Goal: Task Accomplishment & Management: Complete application form

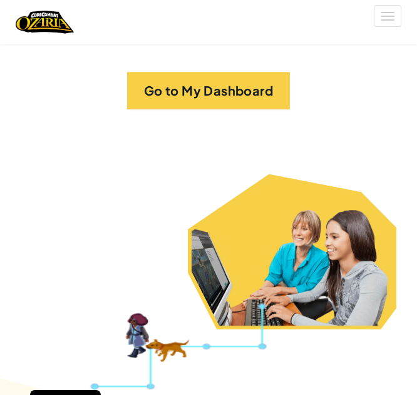
scroll to position [306, 0]
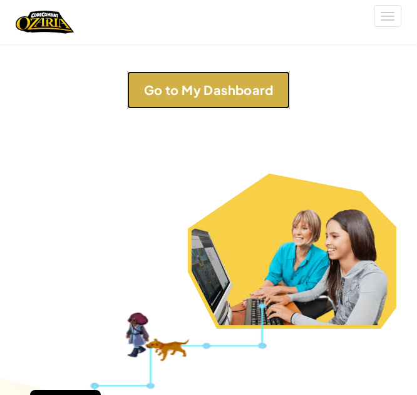
click at [266, 102] on link "Go to My Dashboard" at bounding box center [208, 90] width 163 height 38
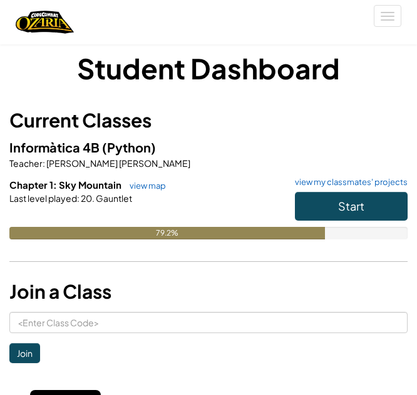
scroll to position [11, 0]
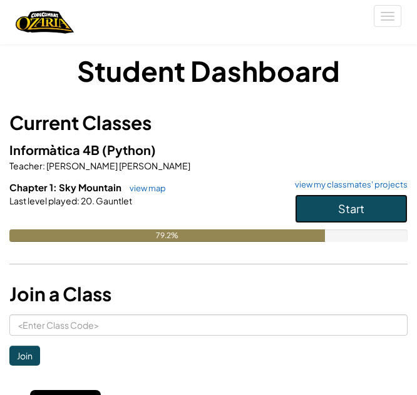
click at [368, 206] on button "Start" at bounding box center [351, 209] width 113 height 29
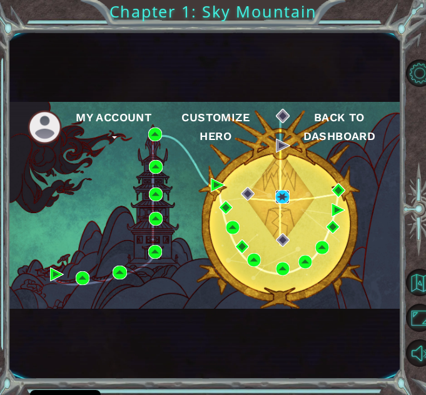
click at [288, 192] on img at bounding box center [282, 197] width 14 height 14
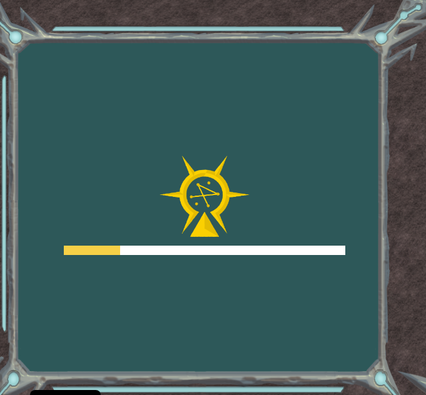
click at [313, 213] on div at bounding box center [204, 206] width 281 height 100
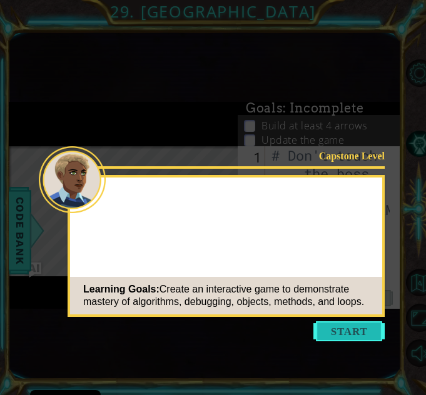
click at [322, 336] on button "Start" at bounding box center [348, 332] width 71 height 20
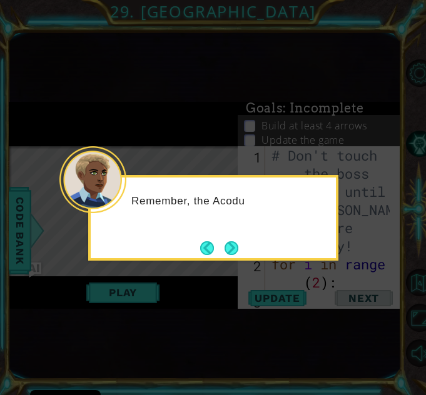
click at [218, 256] on footer at bounding box center [219, 248] width 38 height 19
click at [236, 247] on button "Next" at bounding box center [232, 248] width 14 height 14
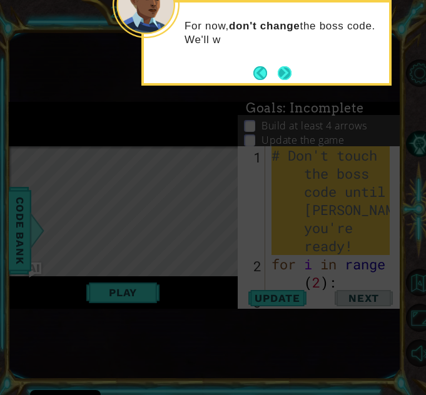
click at [284, 76] on button "Next" at bounding box center [285, 73] width 14 height 14
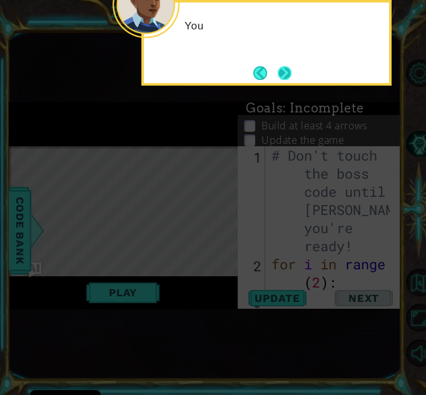
click at [291, 74] on button "Next" at bounding box center [285, 73] width 14 height 14
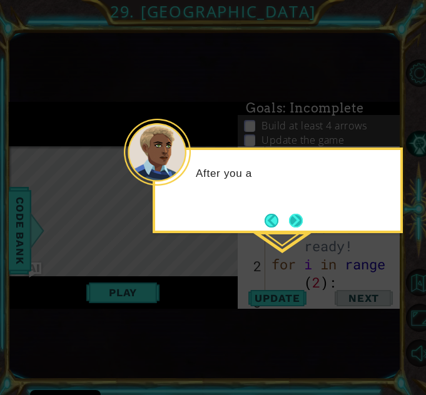
click at [302, 225] on button "Next" at bounding box center [296, 221] width 14 height 14
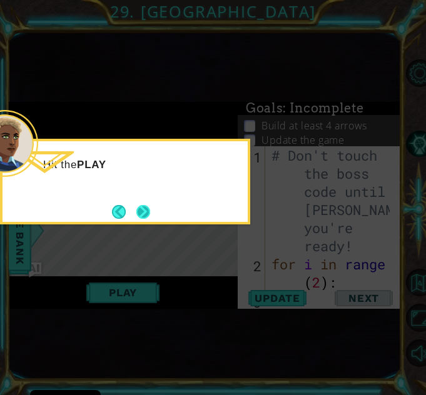
click at [148, 214] on button "Next" at bounding box center [143, 212] width 14 height 14
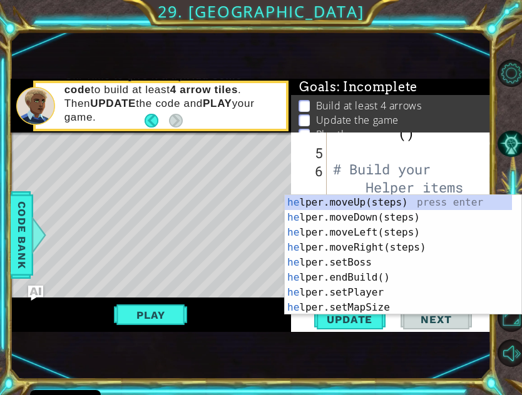
scroll to position [200, 0]
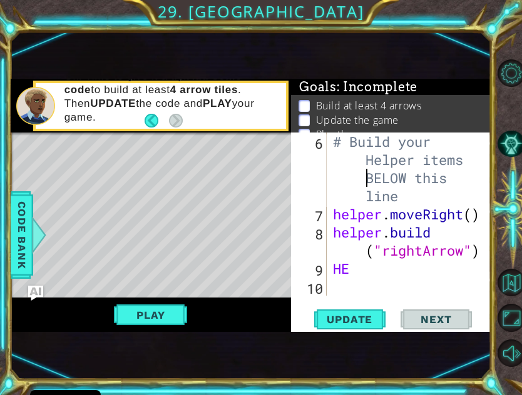
click at [335, 175] on div "# Build your Helper items BELOW this line helper . moveRight ( ) helper . build…" at bounding box center [408, 260] width 156 height 254
click at [393, 182] on div "# Build your Helper items BELOW this line helper . moveRight ( ) helper . build…" at bounding box center [408, 260] width 156 height 254
click at [378, 375] on div "1 ההההההההההההההההההההההההההההההההההההההההההההההההההההההההההההההההההההההההההההה…" at bounding box center [251, 206] width 480 height 348
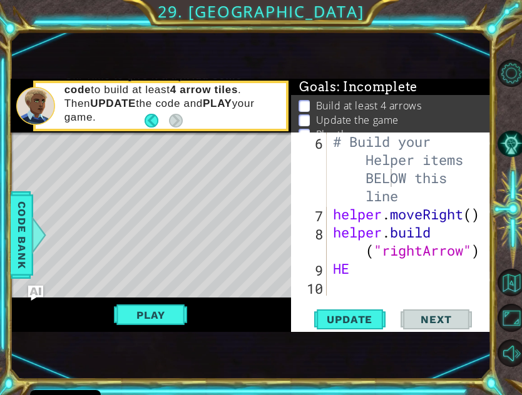
click at [357, 268] on div "# Build your Helper items BELOW this line helper . moveRight ( ) helper . build…" at bounding box center [408, 260] width 156 height 254
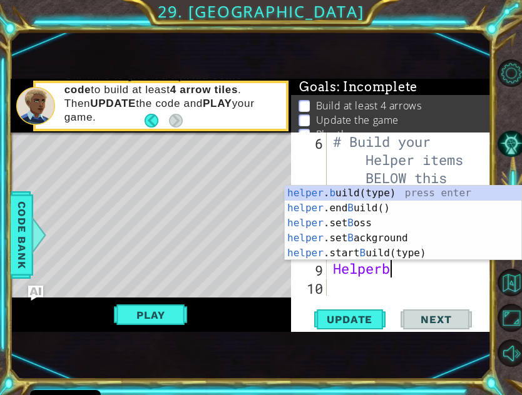
scroll to position [0, 3]
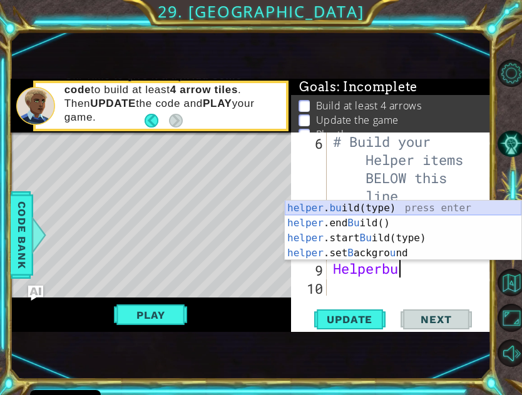
click at [387, 209] on div "helper . bu ild(type) press enter helper .end Bu ild() press enter helper .star…" at bounding box center [403, 246] width 236 height 90
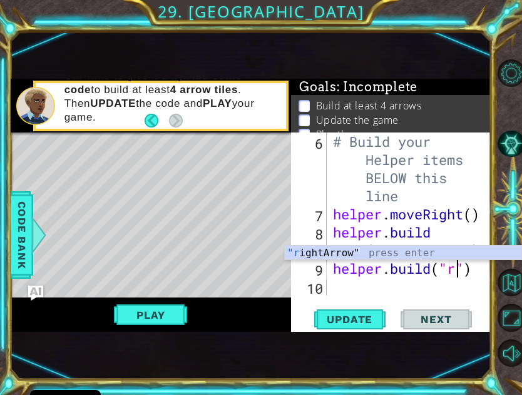
scroll to position [0, 6]
click at [379, 251] on div ""r ightArrow" press enter" at bounding box center [403, 268] width 236 height 45
type textarea "[DOMAIN_NAME]("rightArrow")"
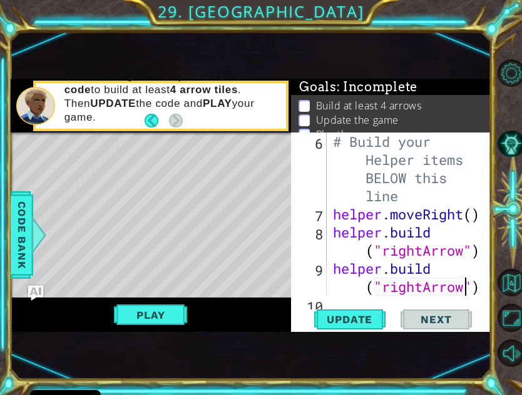
scroll to position [218, 0]
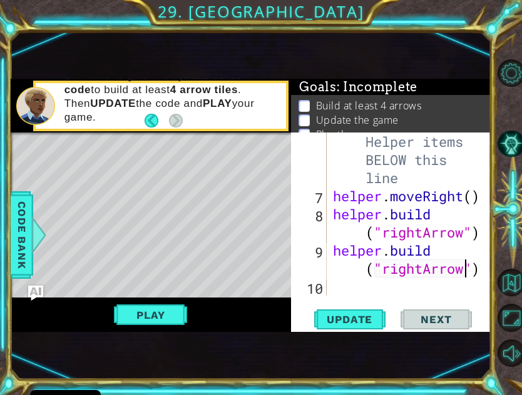
click at [352, 283] on div "# Build your Helper items BELOW this line helper . moveRight ( ) helper . build…" at bounding box center [408, 241] width 156 height 254
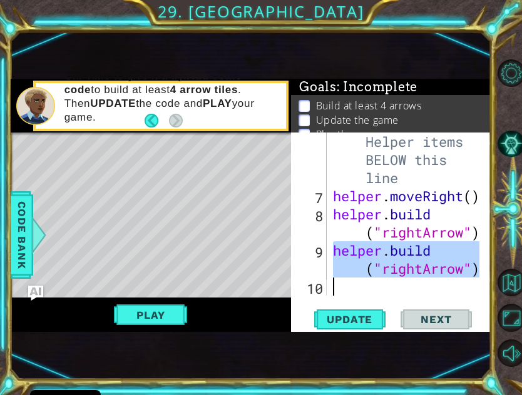
drag, startPoint x: 334, startPoint y: 251, endPoint x: 480, endPoint y: 285, distance: 150.2
click at [416, 285] on div "6 7 8 9 10 # Build your Helper items BELOW this line helper . moveRight ( ) hel…" at bounding box center [390, 214] width 198 height 163
type textarea "[DOMAIN_NAME]("rightArrow")"
click at [368, 299] on div "[DOMAIN_NAME]("rightArrow") 6 7 8 9 10 # Build your Helper items BELOW this lin…" at bounding box center [391, 233] width 200 height 200
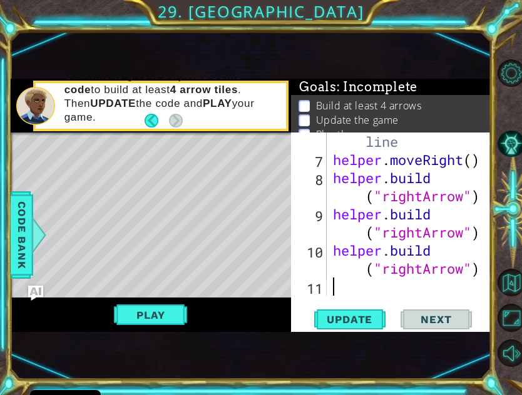
scroll to position [254, 0]
paste textarea "v"
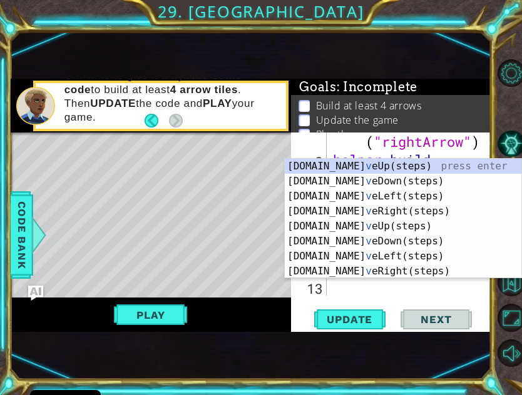
scroll to position [308, 0]
type textarea "v"
click at [251, 308] on div "Play" at bounding box center [151, 315] width 280 height 34
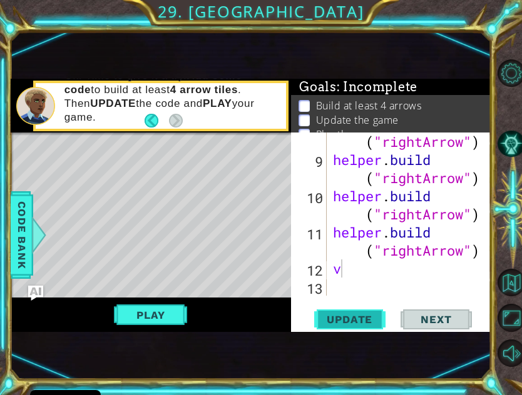
click at [362, 320] on span "Update" at bounding box center [349, 319] width 71 height 13
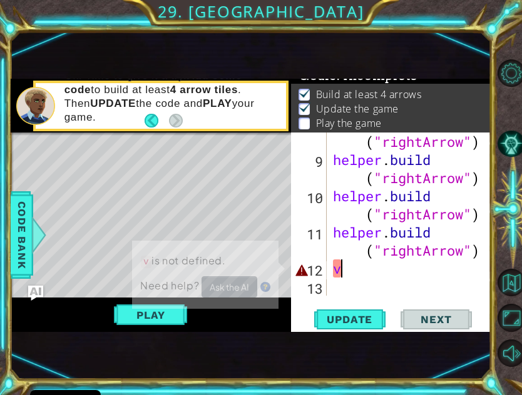
scroll to position [16, 0]
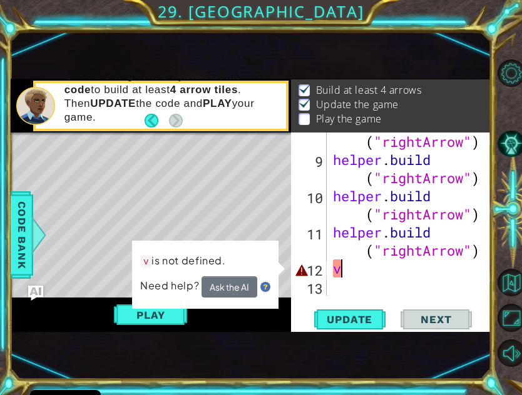
click at [357, 286] on div "helper . build ( "rightArrow" ) helper . build ( "rightArrow" ) helper . build …" at bounding box center [408, 223] width 156 height 218
type textarea "v"
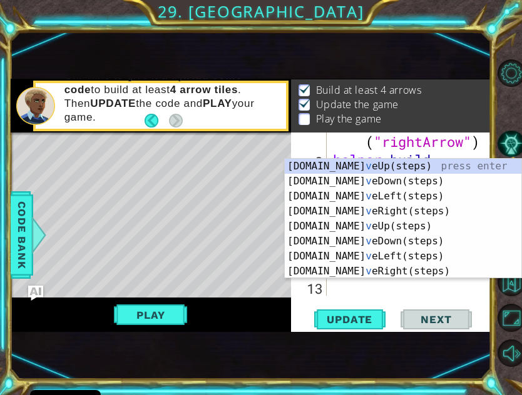
click at [271, 343] on div "1 ההההההההההההההההההההההההההההההההההההההההההההההההההההההההההההההההההההההההההההה…" at bounding box center [251, 206] width 480 height 348
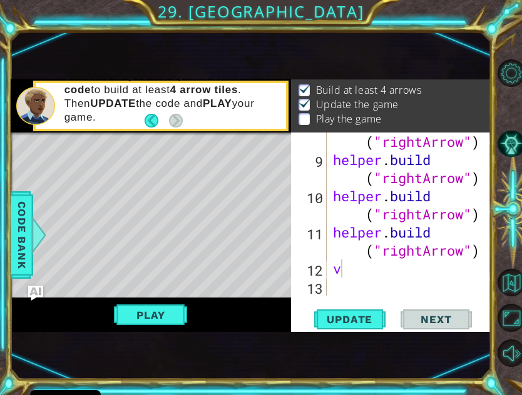
click at [360, 278] on div "helper . build ( "rightArrow" ) helper . build ( "rightArrow" ) helper . build …" at bounding box center [408, 223] width 156 height 218
type textarea "[DOMAIN_NAME]("rightArrow")"
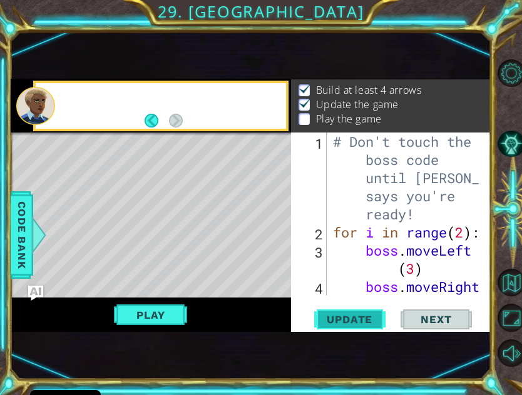
scroll to position [0, 0]
click at [340, 328] on button "Update" at bounding box center [349, 320] width 75 height 20
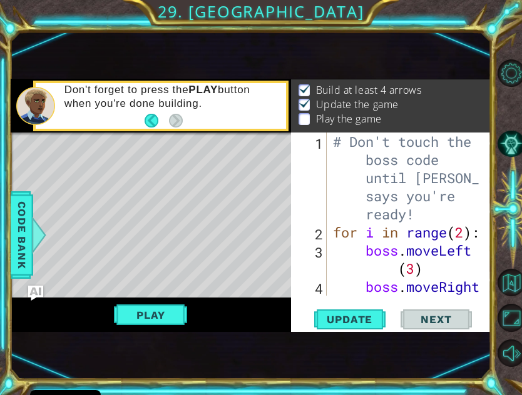
click at [416, 318] on span "Next" at bounding box center [436, 319] width 56 height 13
click at [132, 314] on button "Play" at bounding box center [150, 315] width 73 height 24
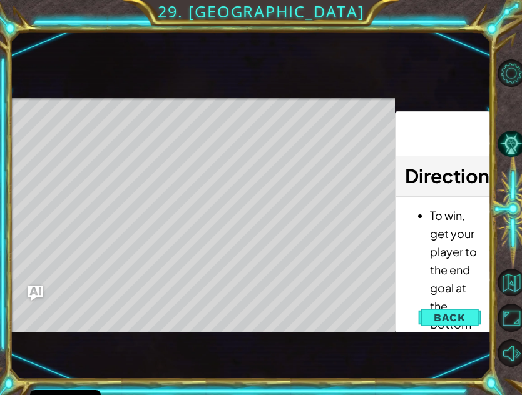
click at [95, 128] on div "Level Map" at bounding box center [300, 282] width 578 height 368
click at [416, 315] on button "Back" at bounding box center [449, 317] width 63 height 25
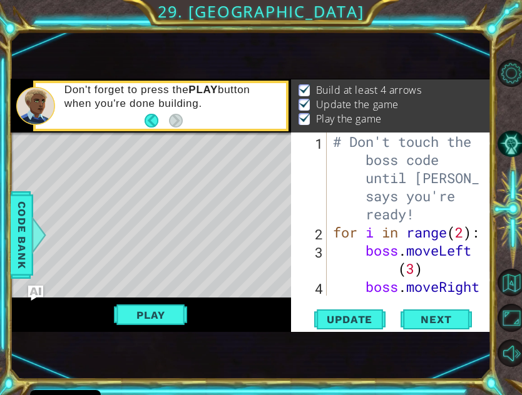
scroll to position [290, 0]
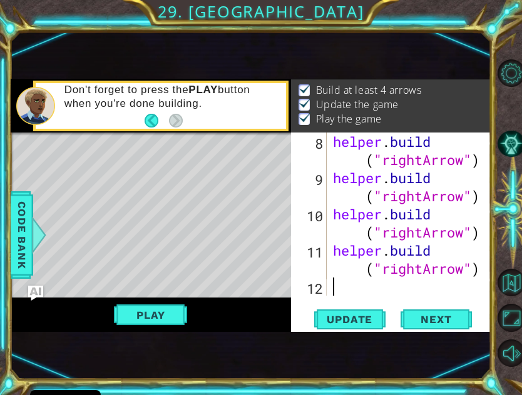
click at [416, 278] on div "helper . build ( "rightArrow" ) helper . build ( "rightArrow" ) helper . build …" at bounding box center [408, 242] width 156 height 218
click at [416, 325] on button "Next" at bounding box center [435, 320] width 75 height 20
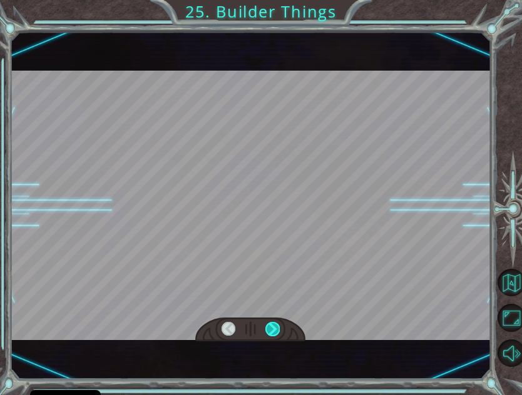
click at [276, 330] on div at bounding box center [272, 329] width 14 height 14
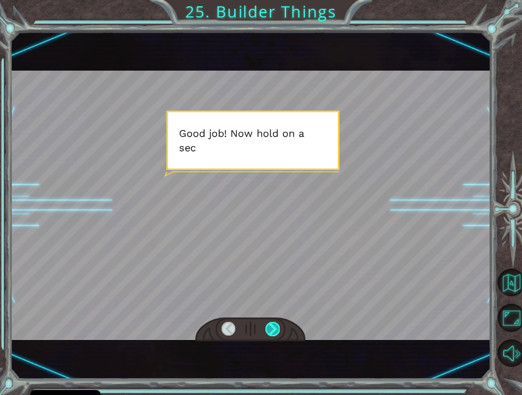
click at [276, 328] on div at bounding box center [272, 329] width 14 height 14
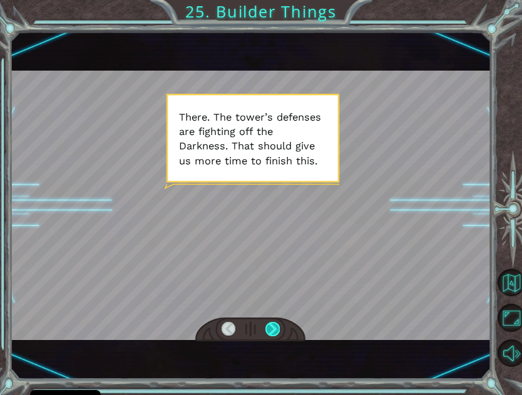
click at [276, 332] on div at bounding box center [272, 329] width 14 height 14
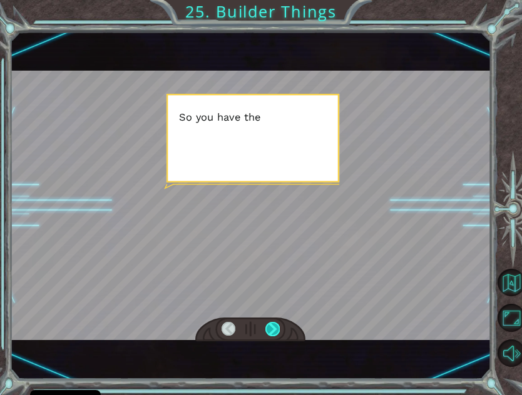
click at [276, 332] on div at bounding box center [272, 329] width 14 height 14
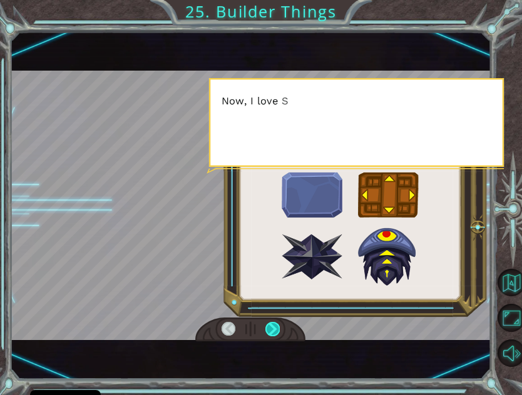
click at [276, 332] on div at bounding box center [272, 329] width 14 height 14
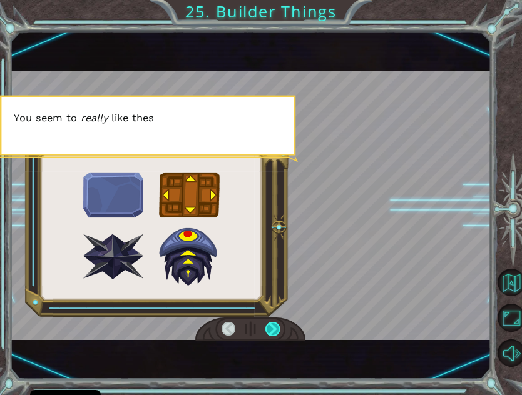
click at [275, 331] on div at bounding box center [272, 329] width 14 height 14
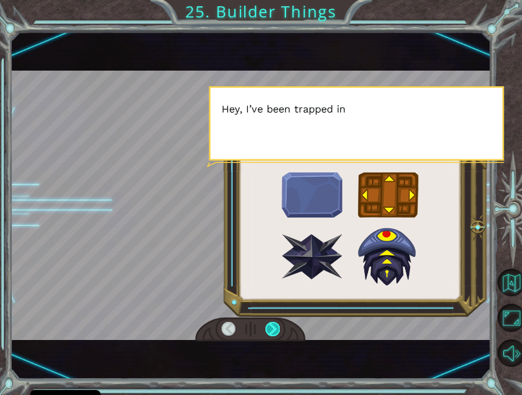
click at [275, 331] on div at bounding box center [272, 329] width 14 height 14
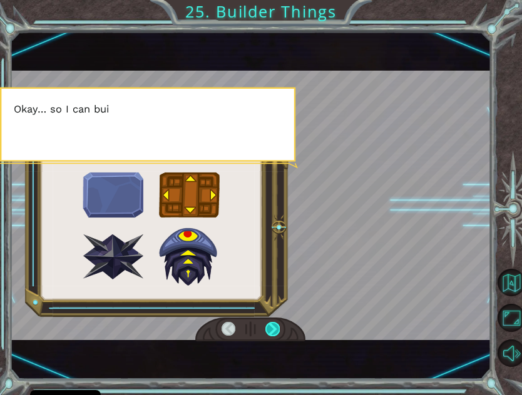
click at [275, 331] on div at bounding box center [272, 329] width 14 height 14
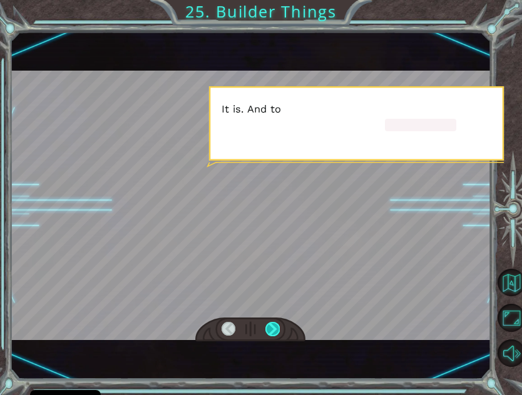
click at [275, 331] on div at bounding box center [272, 329] width 14 height 14
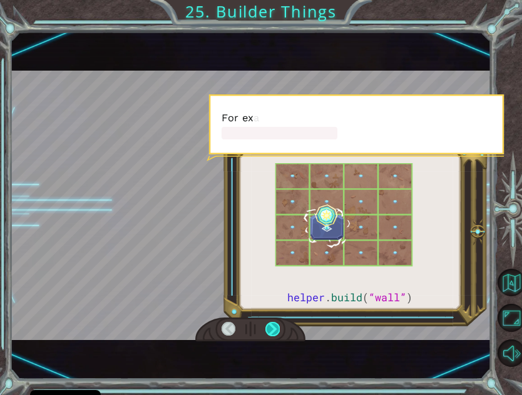
click at [275, 331] on div at bounding box center [272, 329] width 14 height 14
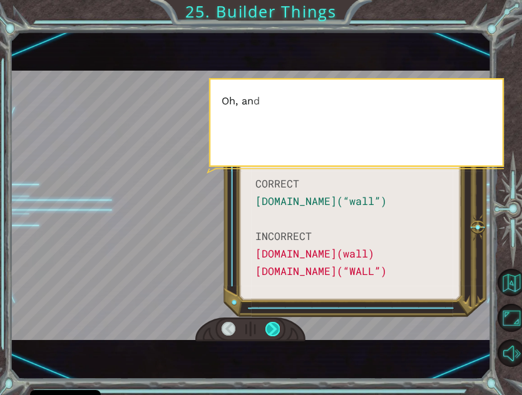
click at [275, 331] on div at bounding box center [272, 329] width 14 height 14
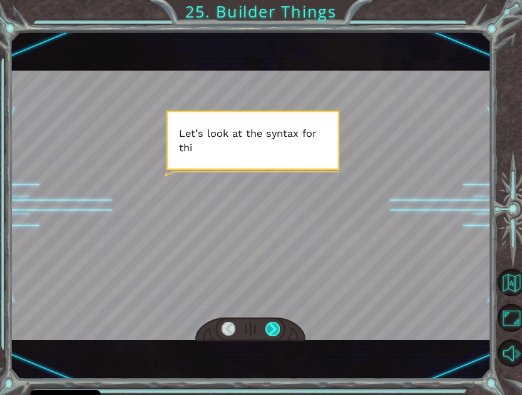
click at [275, 331] on div at bounding box center [272, 329] width 14 height 14
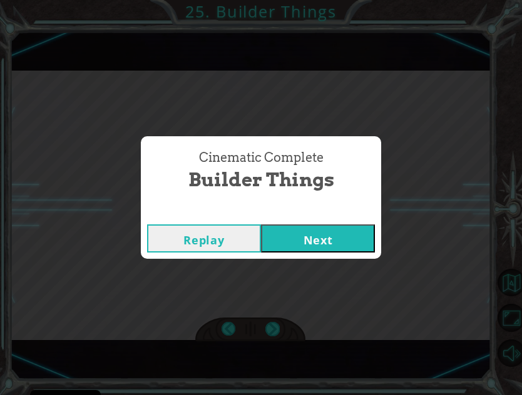
click at [298, 239] on button "Next" at bounding box center [318, 239] width 114 height 28
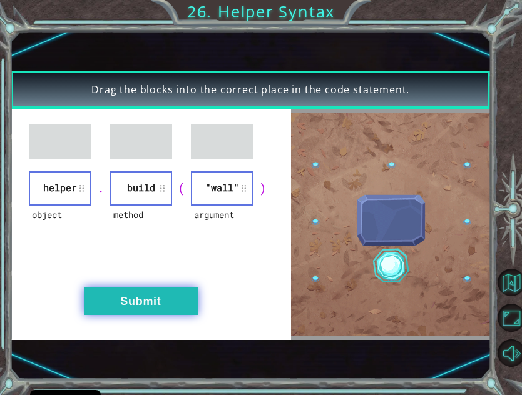
click at [123, 303] on button "Submit" at bounding box center [141, 301] width 114 height 28
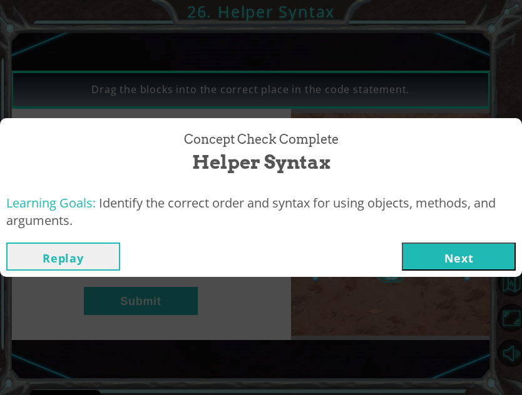
click at [416, 247] on button "Next" at bounding box center [459, 257] width 114 height 28
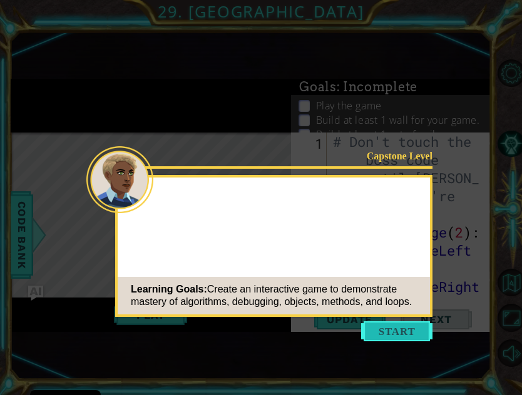
click at [400, 338] on button "Start" at bounding box center [396, 332] width 71 height 20
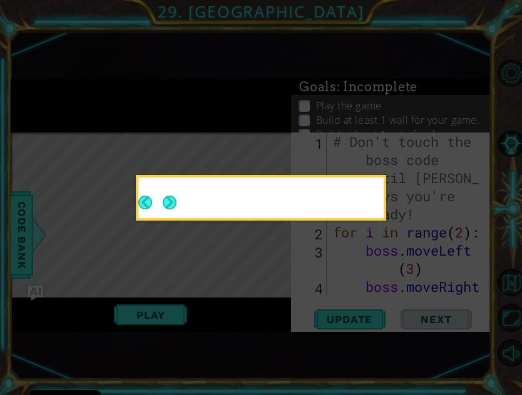
click at [176, 206] on button "Next" at bounding box center [170, 203] width 14 height 14
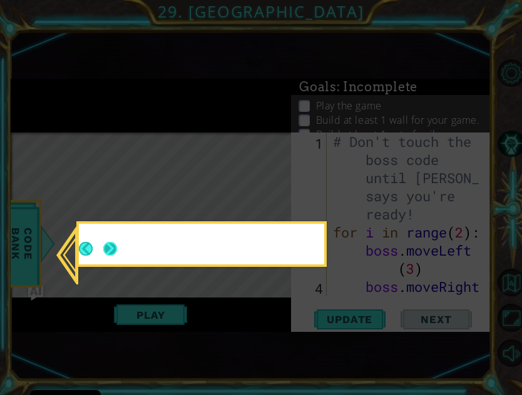
click at [114, 245] on button "Next" at bounding box center [110, 249] width 14 height 14
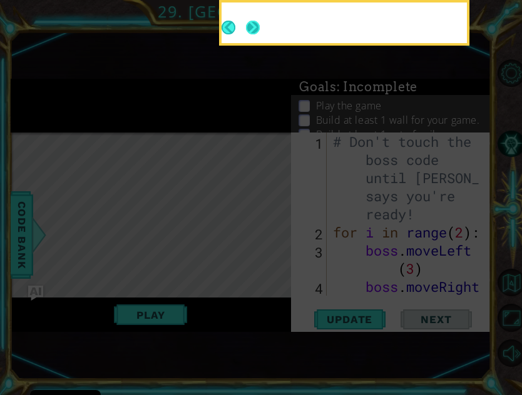
click at [255, 23] on button "Next" at bounding box center [253, 28] width 14 height 14
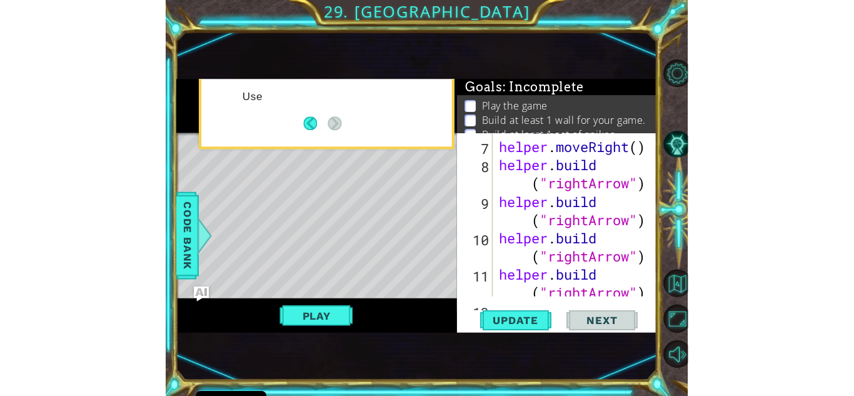
scroll to position [290, 0]
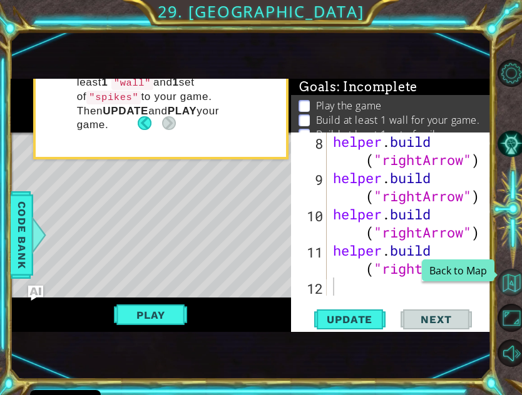
click at [416, 271] on button "Back to Map" at bounding box center [511, 283] width 28 height 28
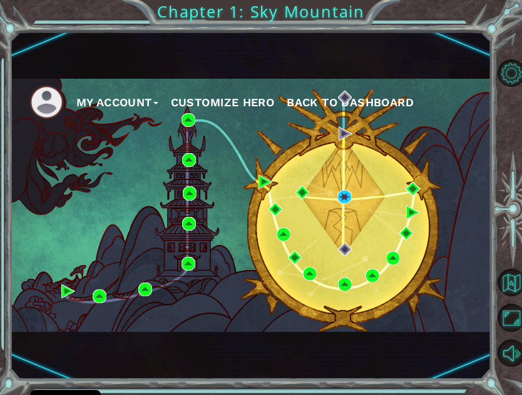
click at [304, 101] on span "Back to Dashboard" at bounding box center [349, 102] width 127 height 13
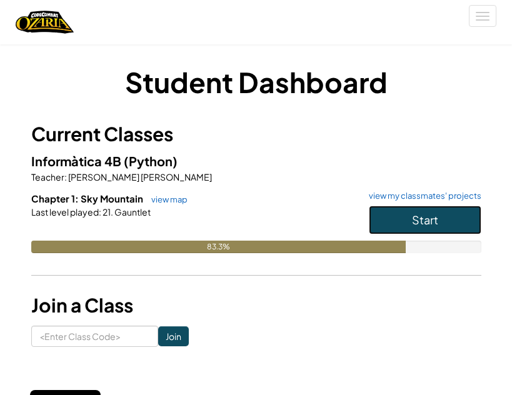
click at [413, 224] on span "Start" at bounding box center [425, 220] width 26 height 14
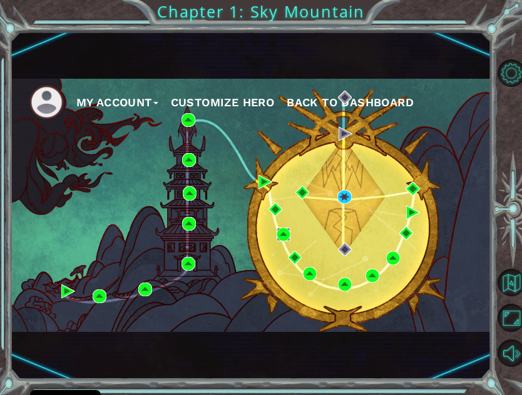
click at [276, 234] on img at bounding box center [283, 235] width 14 height 14
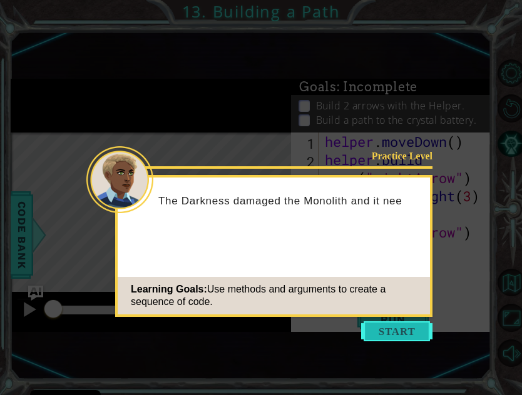
click at [380, 331] on button "Start" at bounding box center [396, 332] width 71 height 20
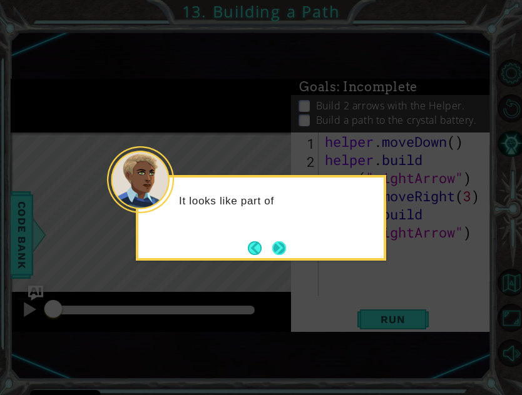
click at [277, 248] on button "Next" at bounding box center [278, 248] width 14 height 14
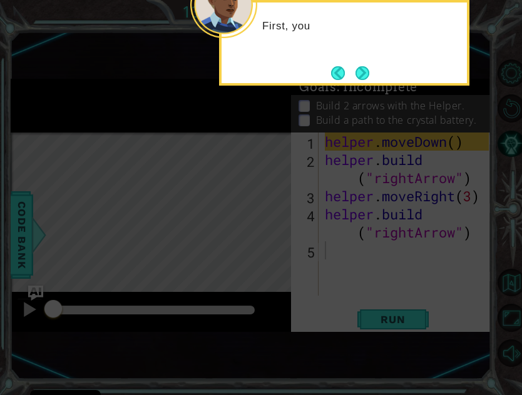
click at [236, 206] on icon at bounding box center [261, 197] width 522 height 395
click at [355, 78] on button "Next" at bounding box center [362, 73] width 14 height 14
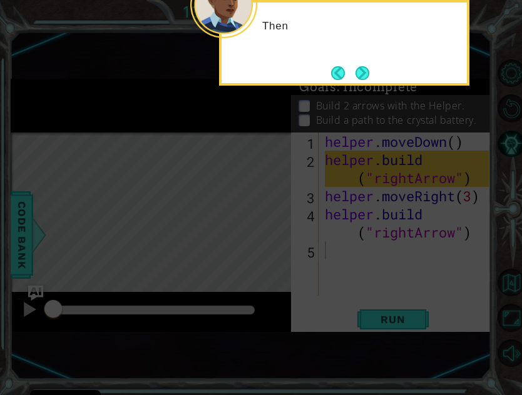
click at [355, 78] on button "Next" at bounding box center [362, 73] width 14 height 14
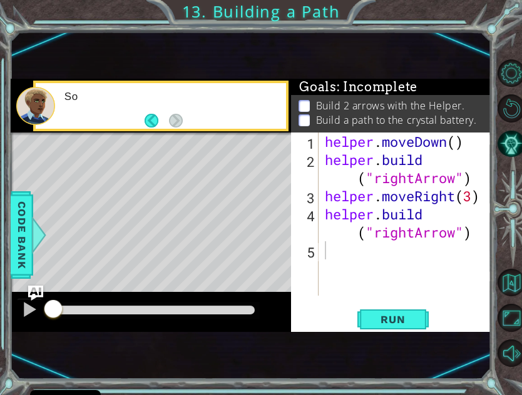
click at [354, 78] on div "1 ההההההההההההההההההההההההההההההההההההההההההההההההההההההההההההההההההההההההההההה…" at bounding box center [251, 206] width 480 height 348
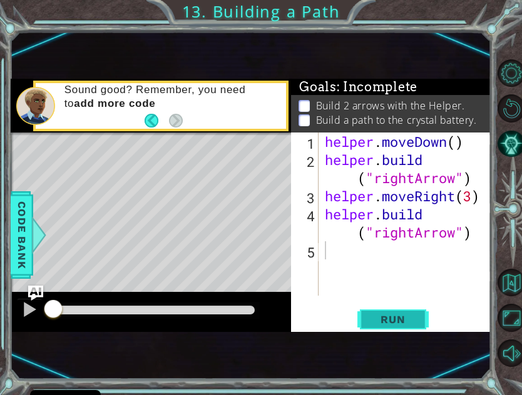
click at [387, 325] on span "Run" at bounding box center [392, 319] width 49 height 13
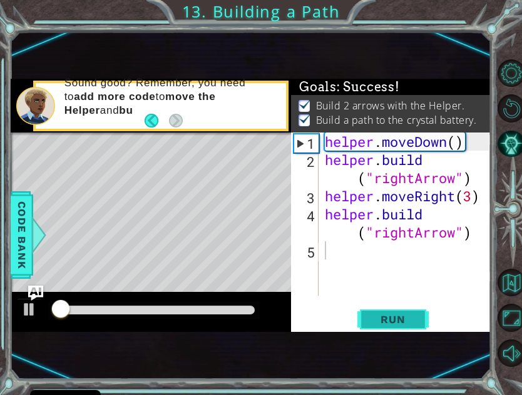
click at [387, 325] on span "Run" at bounding box center [392, 319] width 49 height 13
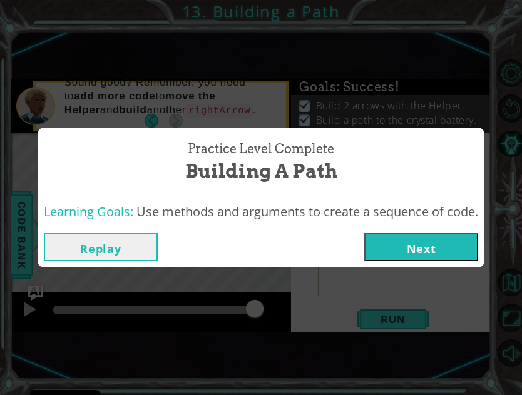
click at [112, 247] on button "Replay" at bounding box center [101, 247] width 114 height 28
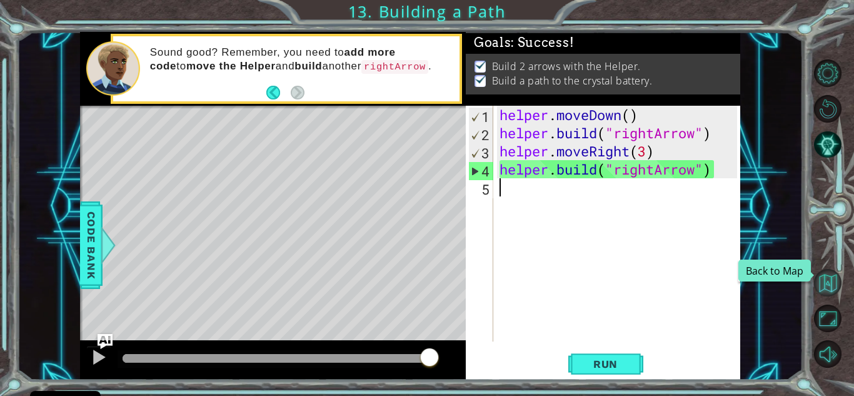
click at [416, 290] on button "Back to Map" at bounding box center [828, 283] width 28 height 28
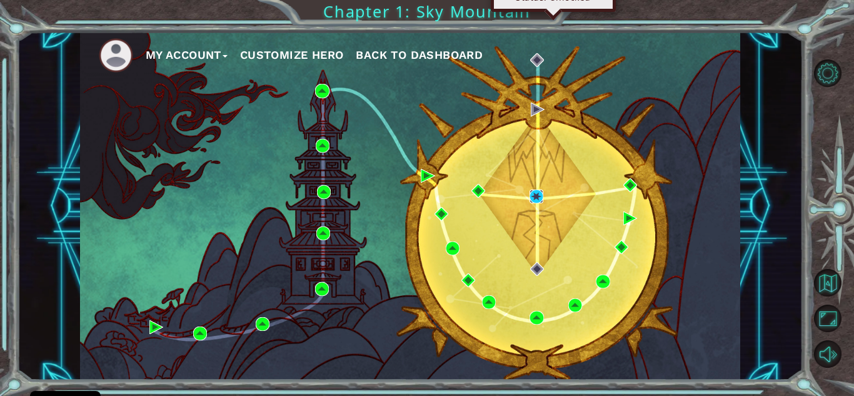
click at [416, 197] on img at bounding box center [537, 197] width 14 height 14
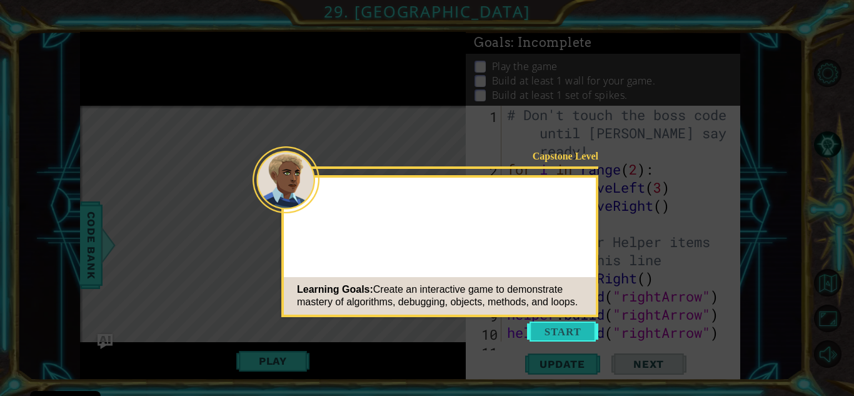
click at [416, 327] on button "Start" at bounding box center [562, 332] width 71 height 20
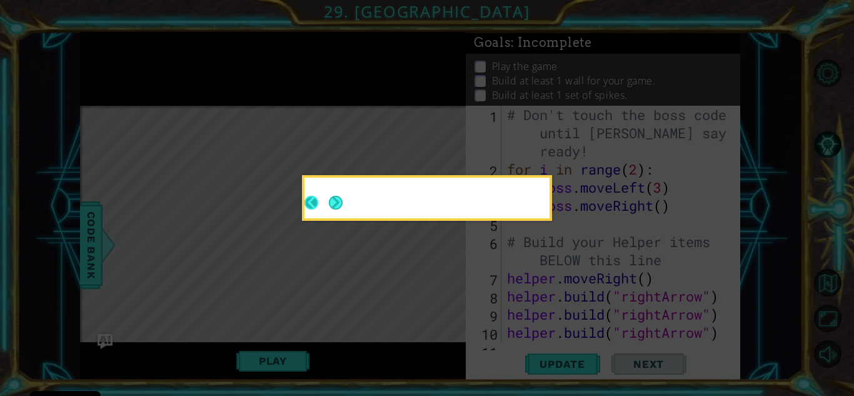
click at [324, 205] on footer at bounding box center [324, 203] width 38 height 31
click at [336, 203] on button "Next" at bounding box center [336, 203] width 14 height 14
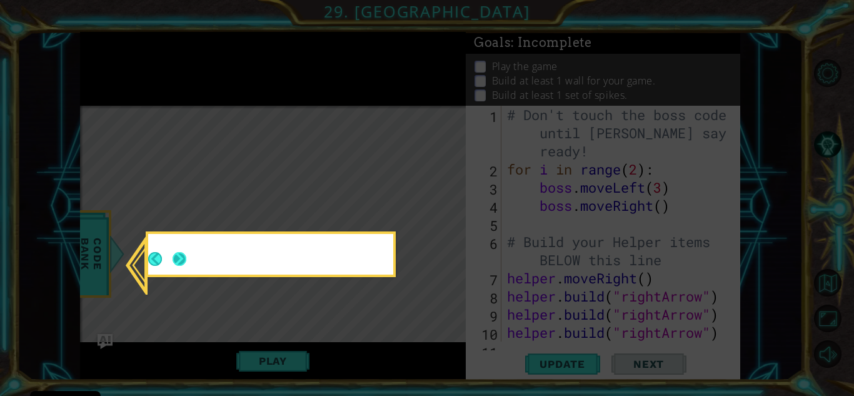
click at [178, 259] on button "Next" at bounding box center [180, 259] width 14 height 14
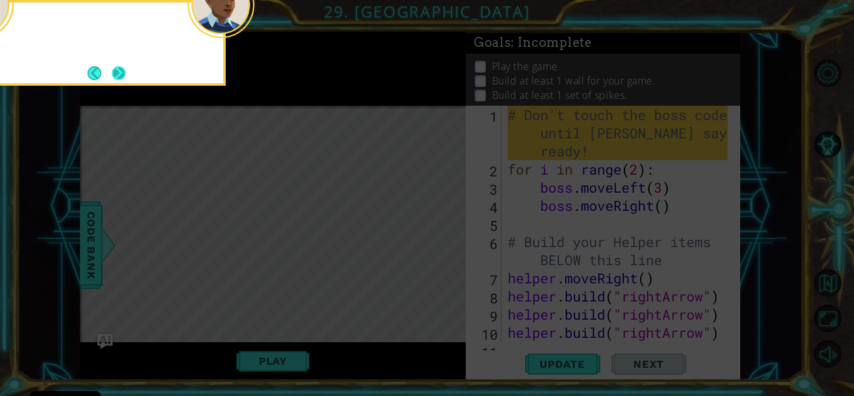
click at [120, 71] on button "Next" at bounding box center [119, 73] width 14 height 14
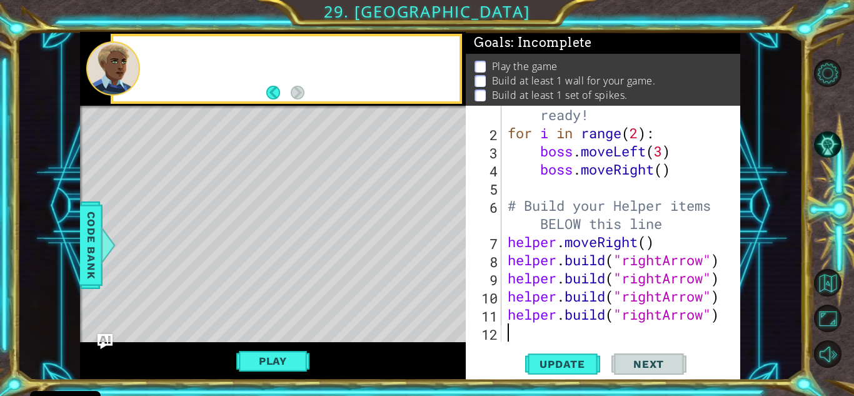
scroll to position [36, 0]
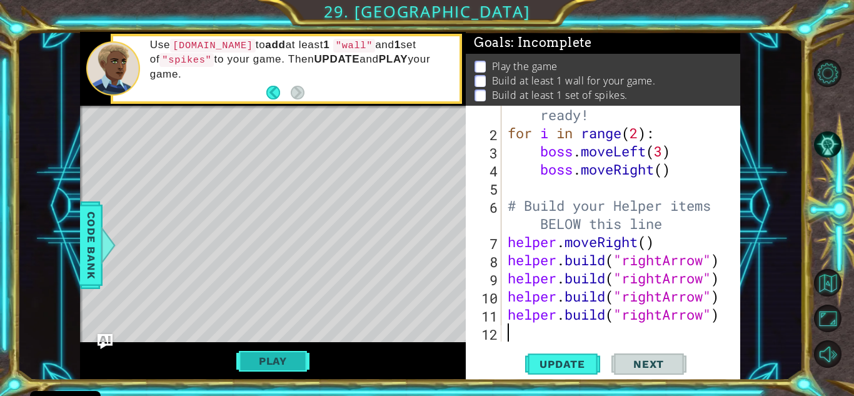
click at [279, 356] on button "Play" at bounding box center [272, 361] width 73 height 24
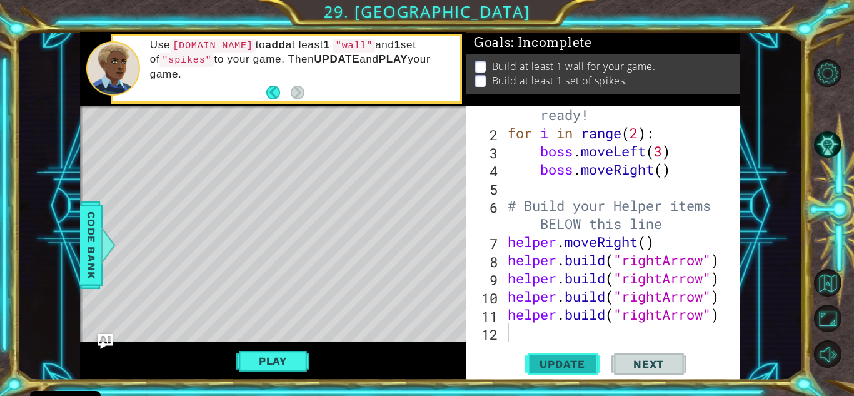
click at [416, 373] on button "Update" at bounding box center [562, 364] width 75 height 28
click at [283, 358] on button "Play" at bounding box center [272, 361] width 73 height 24
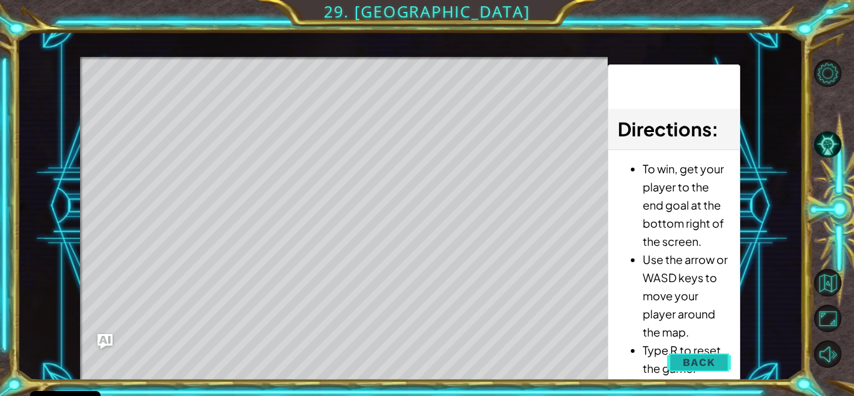
click at [416, 355] on button "Back" at bounding box center [698, 362] width 63 height 25
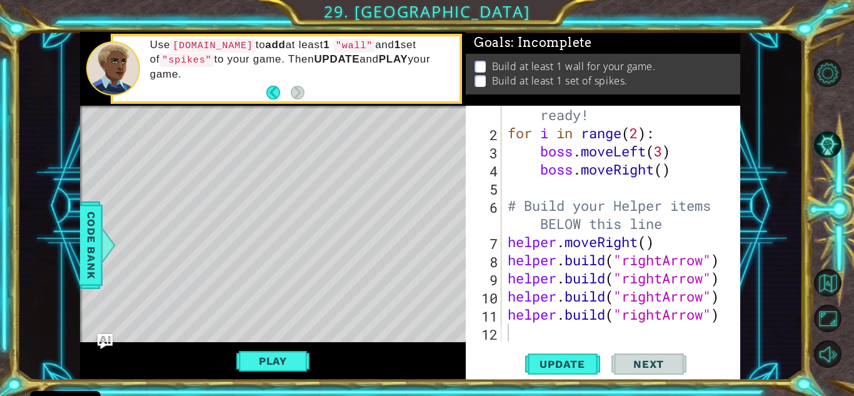
click at [416, 188] on div at bounding box center [731, 205] width 13 height 272
click at [416, 330] on div "# Don't touch the boss code until [PERSON_NAME] says you're ready! for i in ran…" at bounding box center [619, 223] width 229 height 308
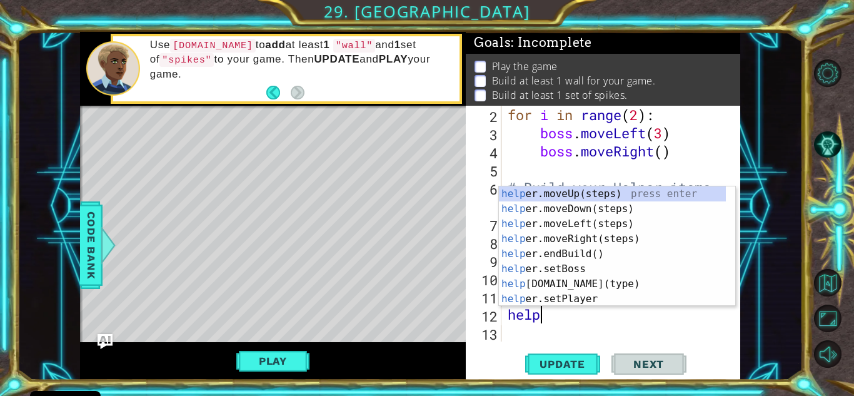
scroll to position [0, 1]
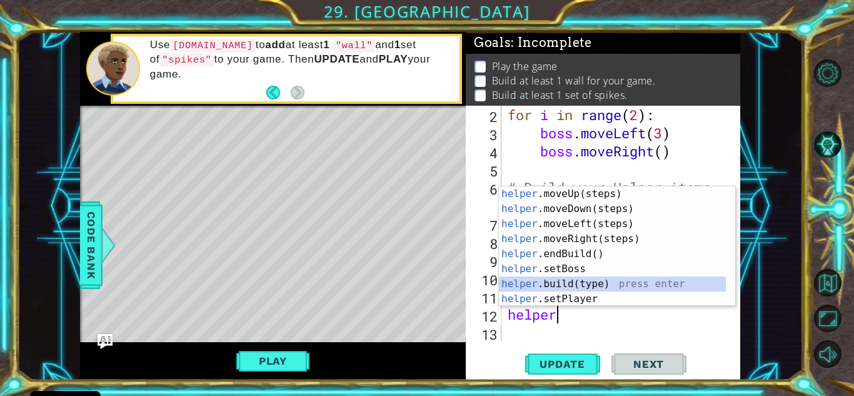
click at [416, 281] on div "helper .moveUp(steps) press enter helper .moveDown(steps) press enter helper .m…" at bounding box center [612, 261] width 227 height 150
type textarea "[DOMAIN_NAME]("wall")"
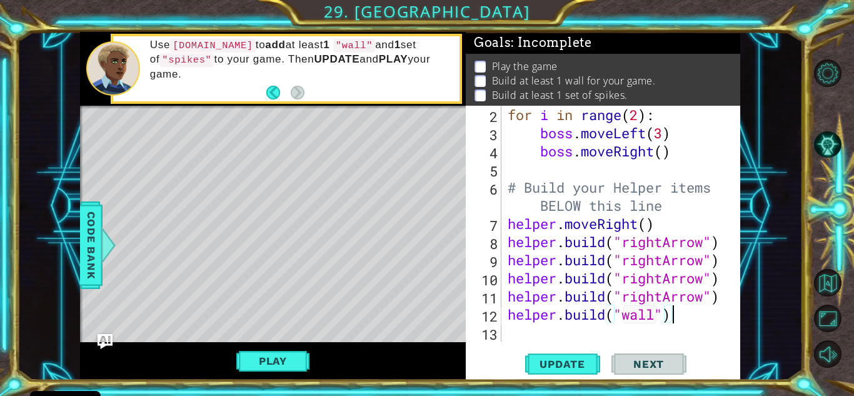
click at [416, 320] on div "for i in range ( 2 ) : boss . moveLeft ( 3 ) boss . moveRight ( ) # Build your …" at bounding box center [619, 242] width 229 height 272
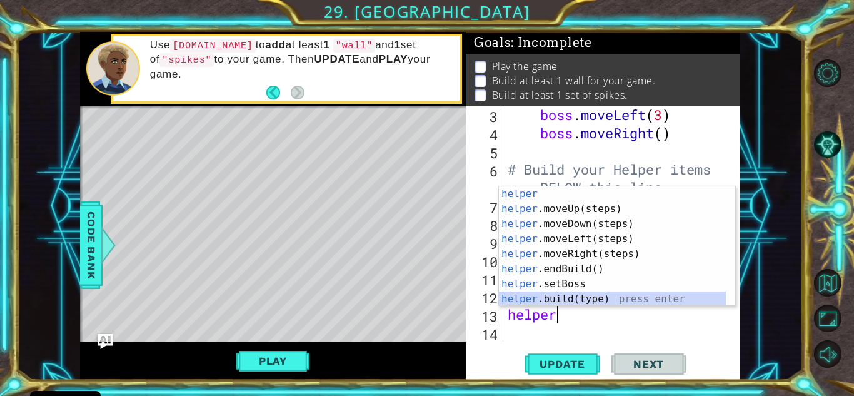
click at [416, 300] on div "helper press enter helper .moveUp(steps) press enter helper .moveDown(steps) pr…" at bounding box center [612, 261] width 227 height 150
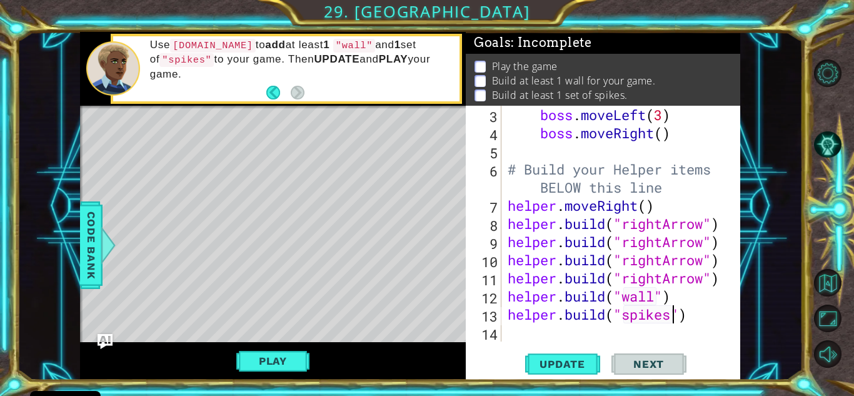
scroll to position [0, 8]
click at [416, 367] on span "Update" at bounding box center [562, 364] width 71 height 13
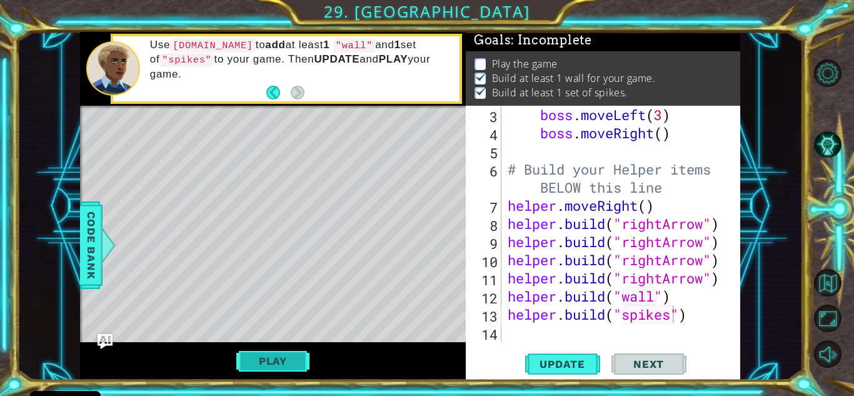
click at [288, 367] on button "Play" at bounding box center [272, 361] width 73 height 24
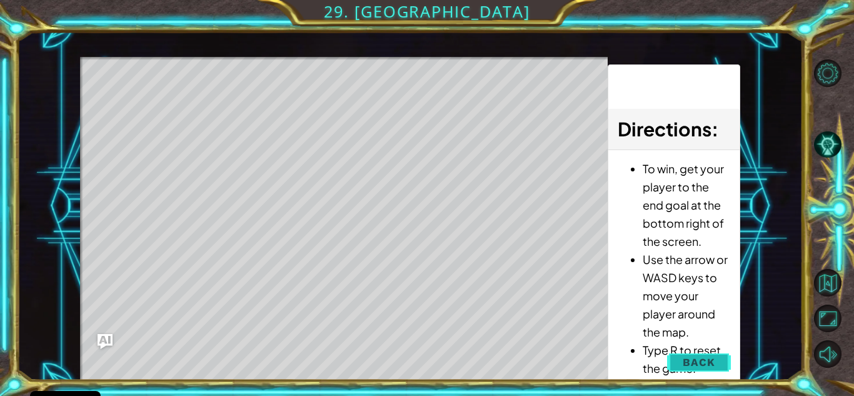
click at [416, 355] on button "Back" at bounding box center [698, 362] width 63 height 25
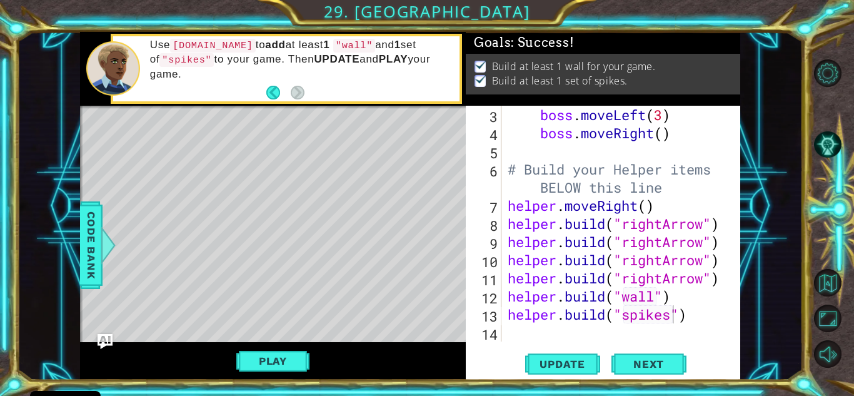
scroll to position [4, 0]
click at [416, 360] on span "Update" at bounding box center [562, 364] width 71 height 13
click at [416, 365] on span "Next" at bounding box center [649, 364] width 56 height 13
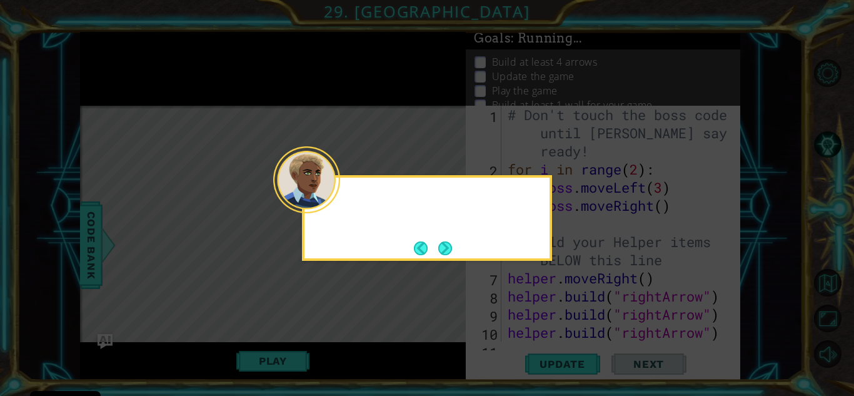
scroll to position [0, 0]
click at [416, 248] on button "Next" at bounding box center [445, 248] width 14 height 14
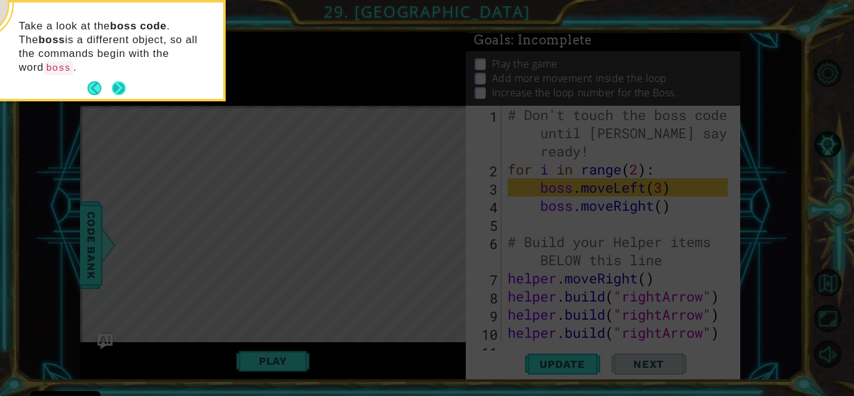
click at [123, 81] on button "Next" at bounding box center [119, 88] width 14 height 14
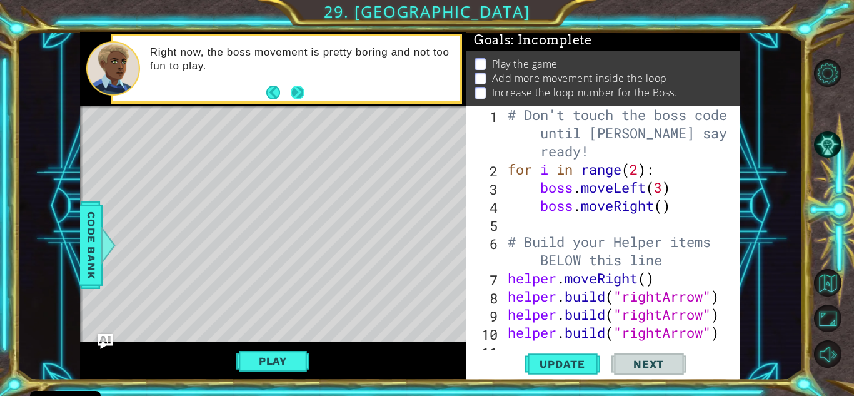
click at [293, 94] on button "Next" at bounding box center [298, 93] width 14 height 14
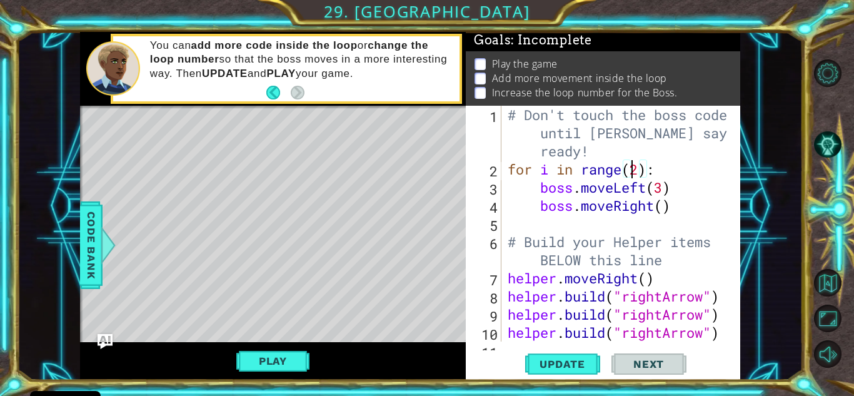
click at [416, 171] on div "# Don't touch the boss code until [PERSON_NAME] says you're ready! for i in ran…" at bounding box center [619, 260] width 229 height 308
click at [416, 172] on div "# Don't touch the boss code until [PERSON_NAME] says you're ready! for i in ran…" at bounding box center [619, 260] width 229 height 308
click at [416, 214] on div "# Don't touch the boss code until [PERSON_NAME] says you're ready! for i in ran…" at bounding box center [619, 260] width 229 height 308
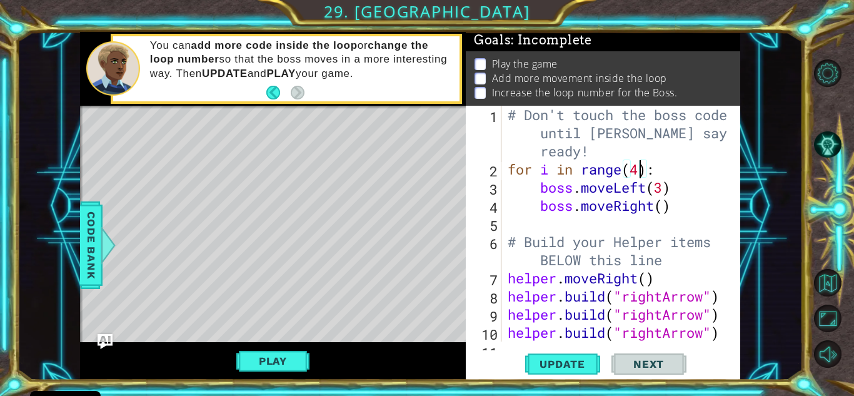
type textarea "boss.moveRight()"
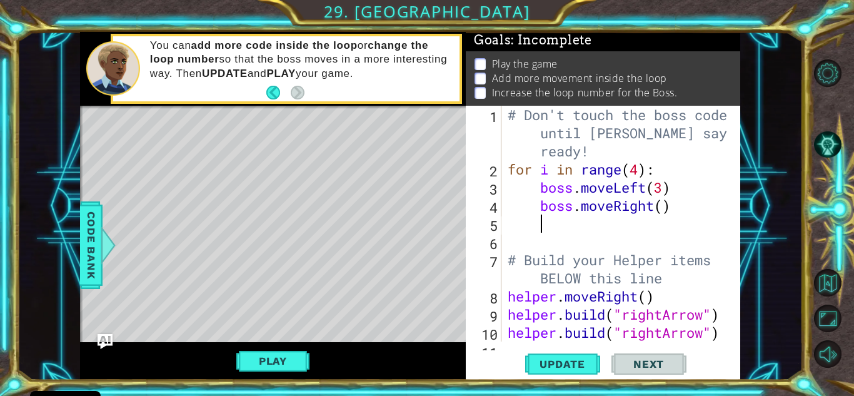
type textarea "n"
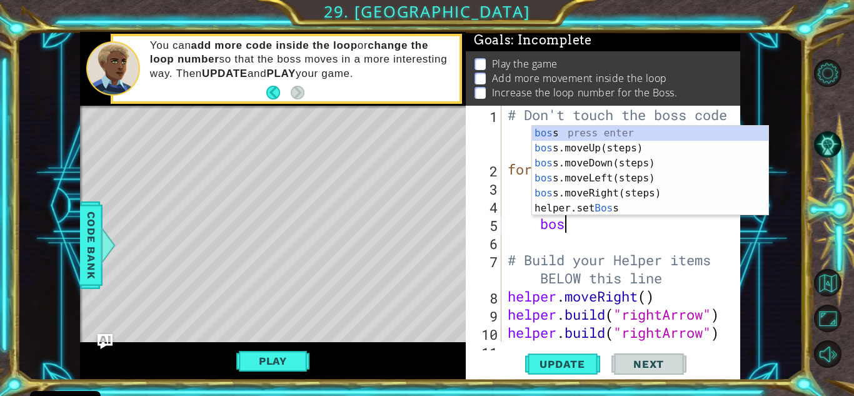
scroll to position [0, 2]
type textarea "boss"
click at [416, 150] on div "boss press enter boss .moveUp(steps) press enter boss .moveDown(steps) press en…" at bounding box center [650, 186] width 236 height 120
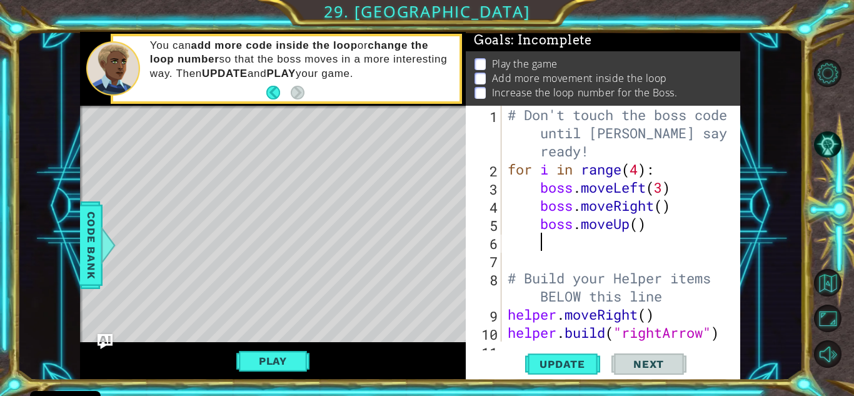
scroll to position [0, 1]
click at [416, 367] on span "Update" at bounding box center [562, 364] width 71 height 13
click at [416, 229] on div "# Don't touch the boss code until [PERSON_NAME] says you're ready! for i in ran…" at bounding box center [619, 260] width 229 height 308
type textarea "boss.moveUp(2)"
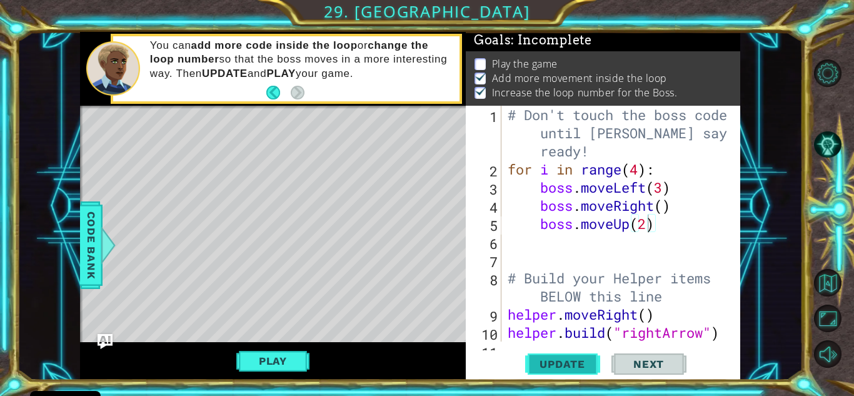
click at [416, 366] on span "Update" at bounding box center [562, 364] width 71 height 13
click at [278, 344] on div "Play" at bounding box center [273, 361] width 386 height 38
click at [280, 358] on button "Play" at bounding box center [272, 361] width 73 height 24
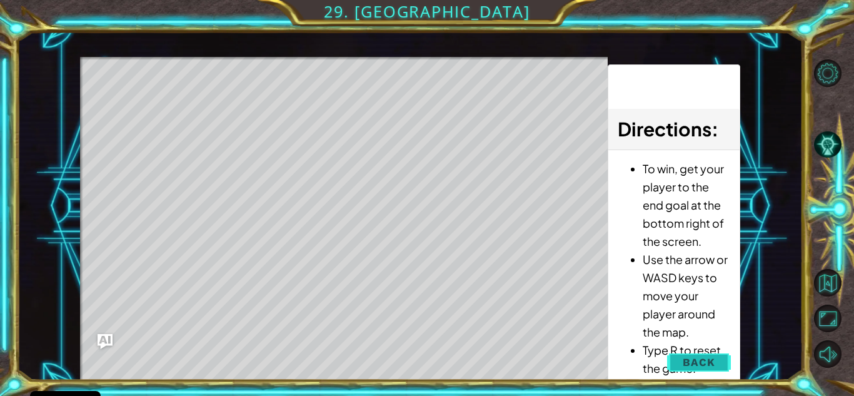
click at [416, 364] on span "Back" at bounding box center [699, 362] width 32 height 13
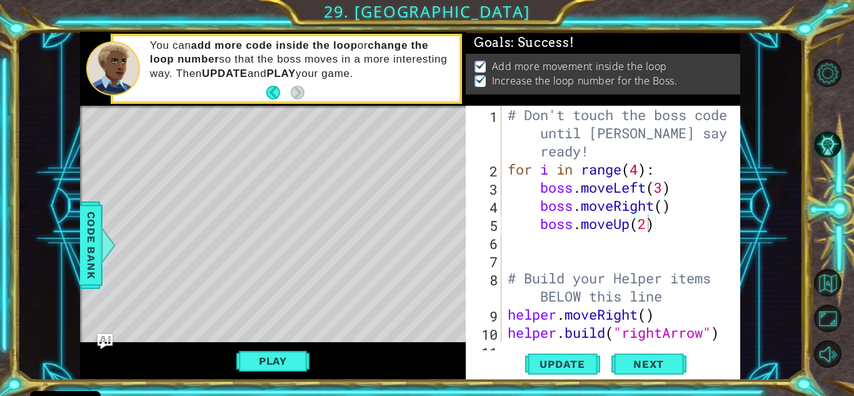
scroll to position [4, 0]
click at [416, 363] on span "Next" at bounding box center [649, 366] width 56 height 13
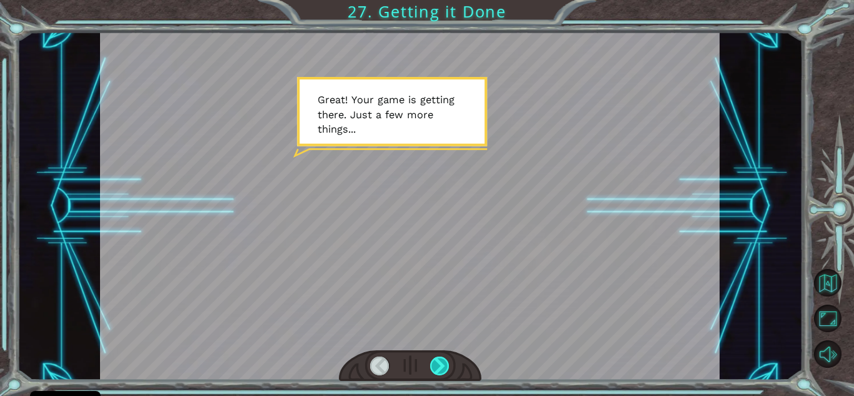
click at [416, 364] on div at bounding box center [439, 366] width 19 height 19
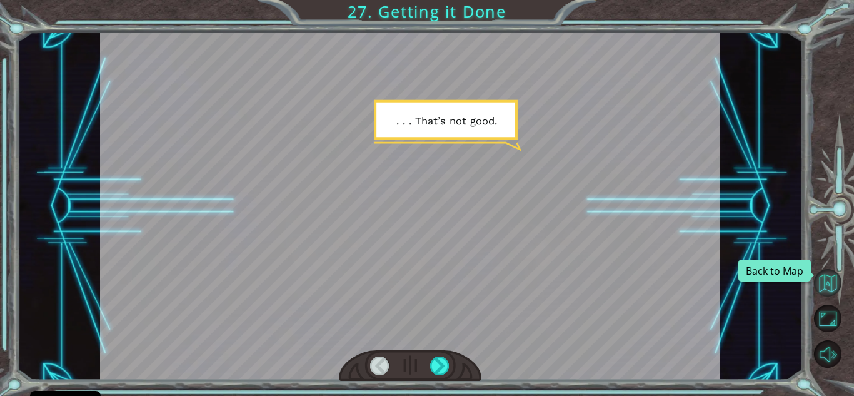
click at [416, 280] on button "Back to Map" at bounding box center [828, 283] width 28 height 28
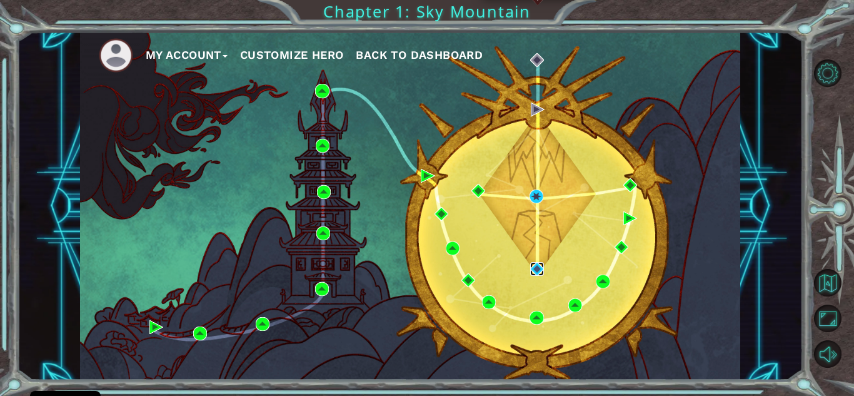
click at [416, 264] on img at bounding box center [537, 269] width 14 height 14
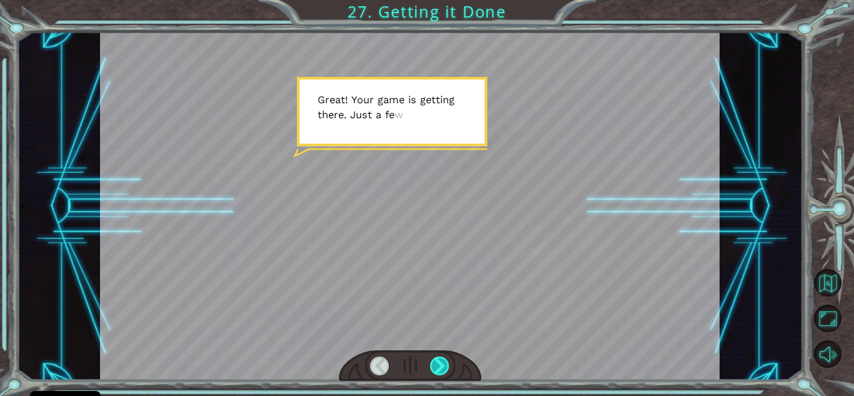
click at [416, 368] on div at bounding box center [439, 366] width 19 height 19
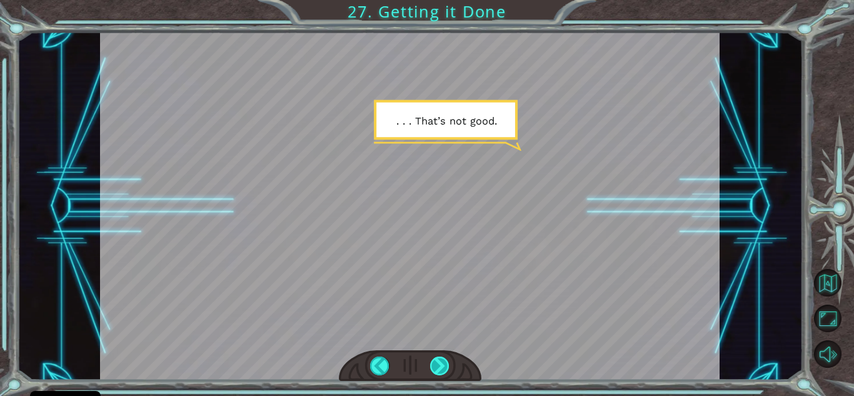
click at [416, 368] on div at bounding box center [439, 366] width 19 height 19
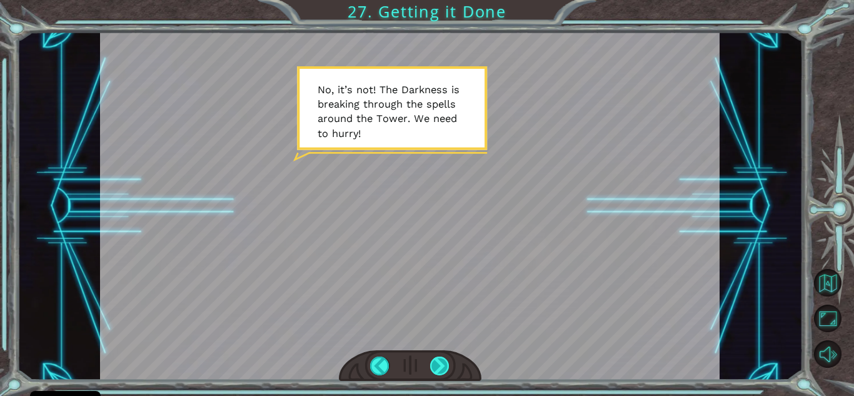
click at [416, 368] on div at bounding box center [439, 366] width 19 height 19
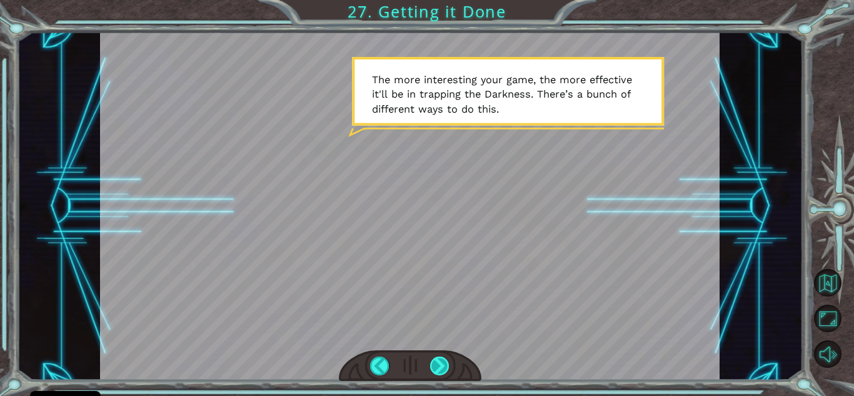
click at [416, 360] on div at bounding box center [439, 366] width 19 height 19
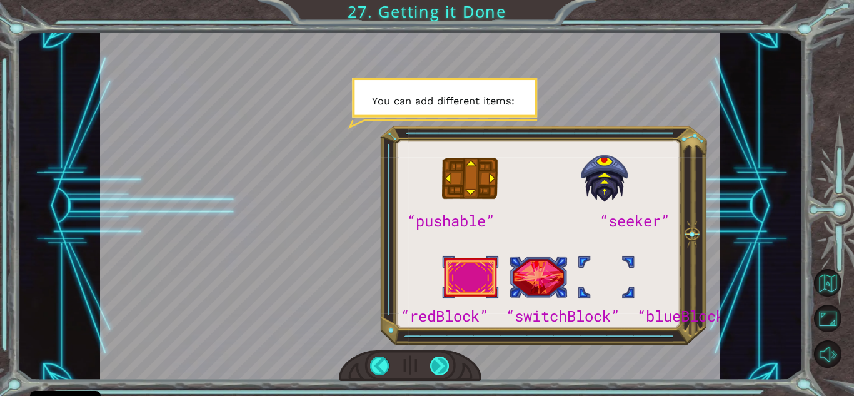
click at [416, 360] on div at bounding box center [439, 366] width 19 height 19
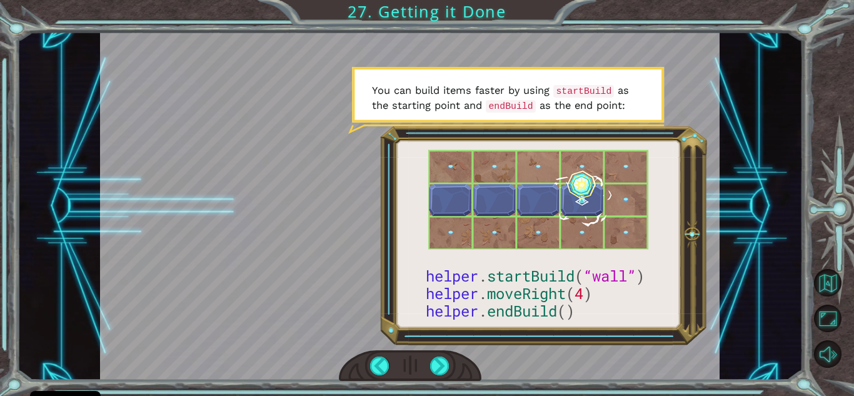
click at [416, 317] on div at bounding box center [410, 206] width 620 height 348
click at [416, 371] on div at bounding box center [439, 366] width 19 height 19
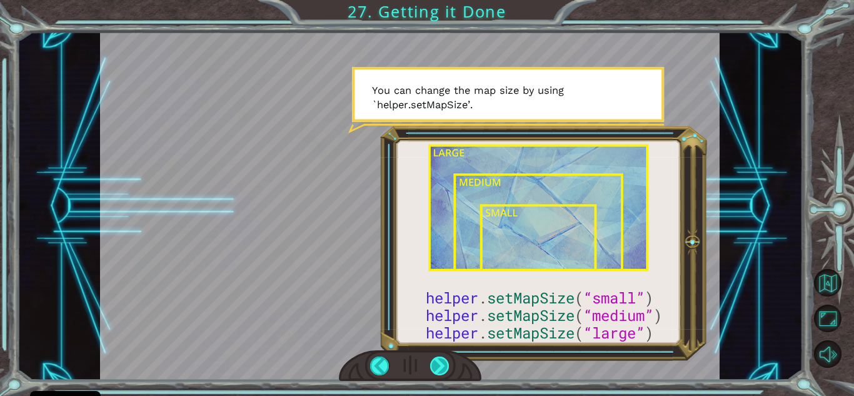
click at [416, 368] on div at bounding box center [439, 366] width 19 height 19
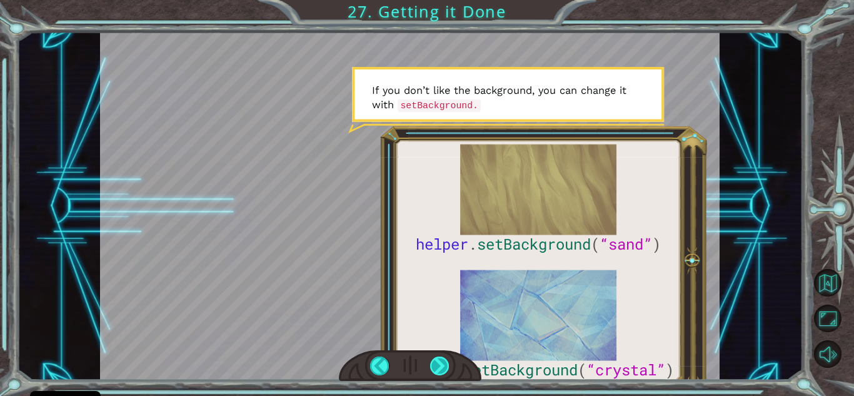
click at [416, 368] on div at bounding box center [439, 366] width 19 height 19
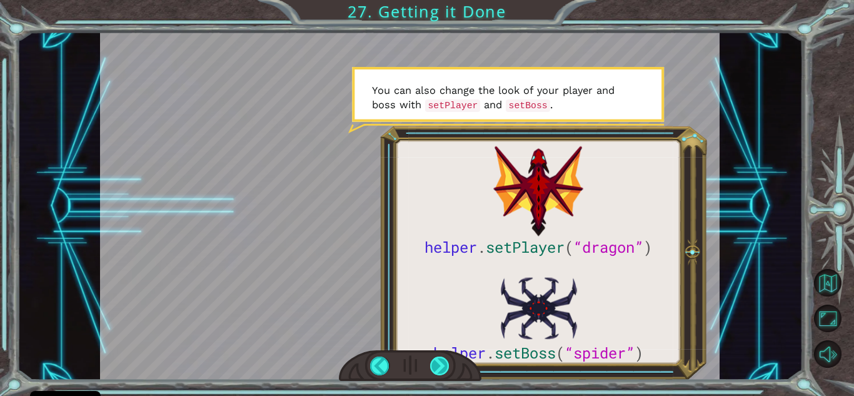
click at [416, 369] on div at bounding box center [439, 366] width 19 height 19
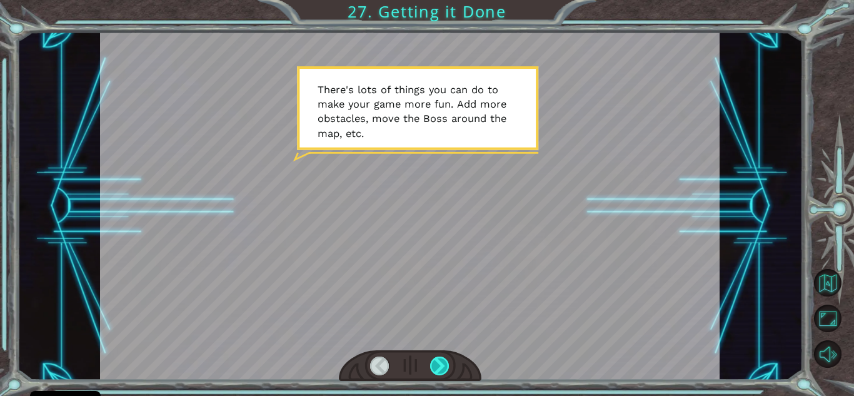
click at [416, 371] on div at bounding box center [439, 366] width 19 height 19
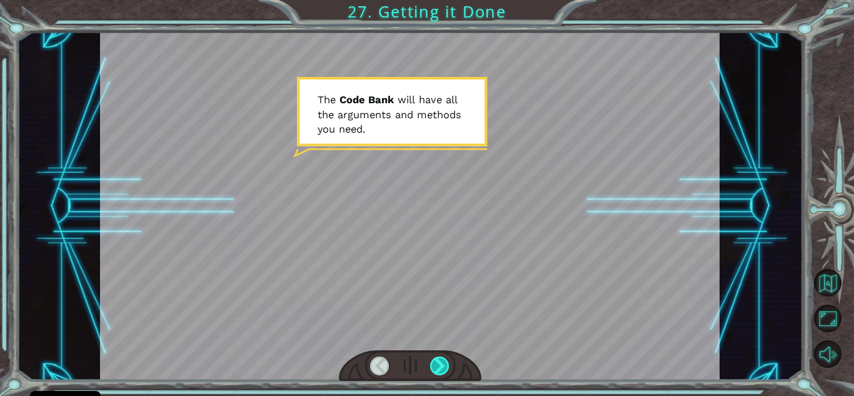
click at [416, 371] on div at bounding box center [439, 366] width 19 height 19
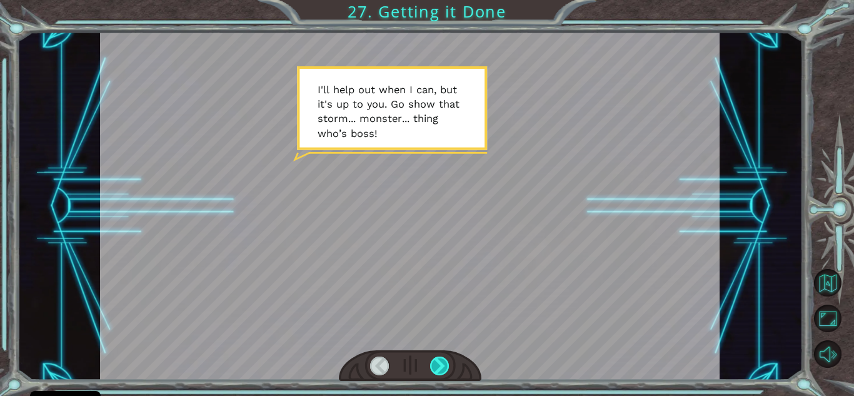
click at [416, 371] on div at bounding box center [439, 366] width 19 height 19
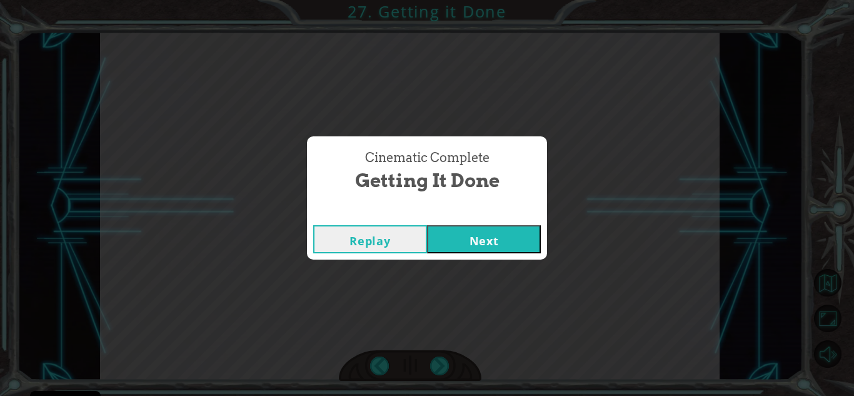
click at [416, 248] on button "Next" at bounding box center [484, 239] width 114 height 28
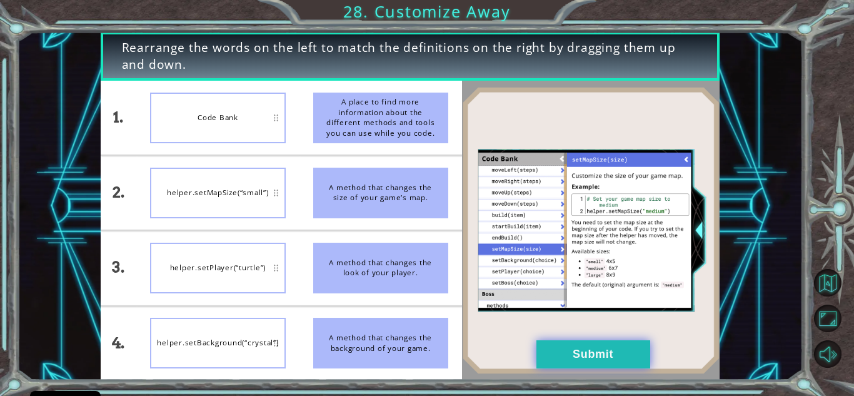
click at [416, 350] on button "Submit" at bounding box center [594, 354] width 114 height 28
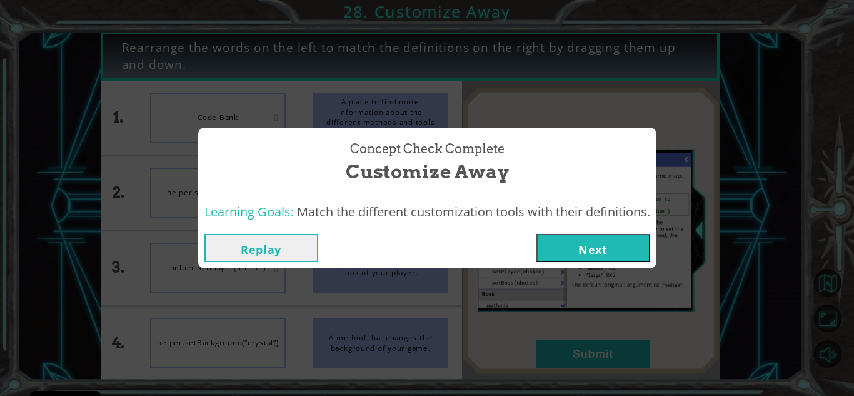
click at [416, 245] on button "Next" at bounding box center [594, 248] width 114 height 28
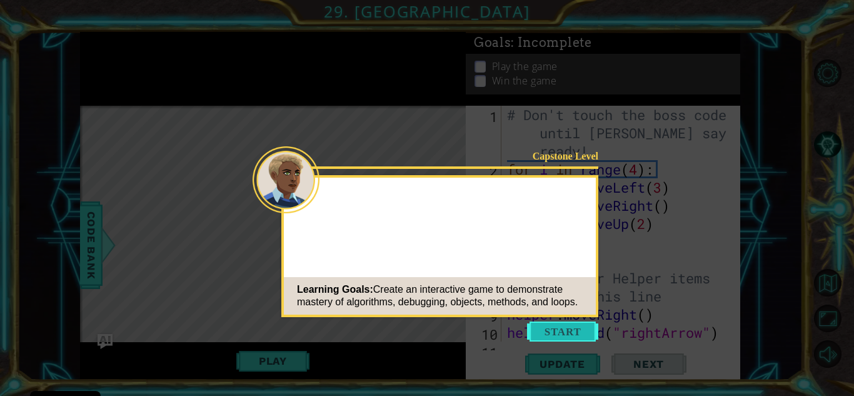
click at [416, 328] on button "Start" at bounding box center [562, 332] width 71 height 20
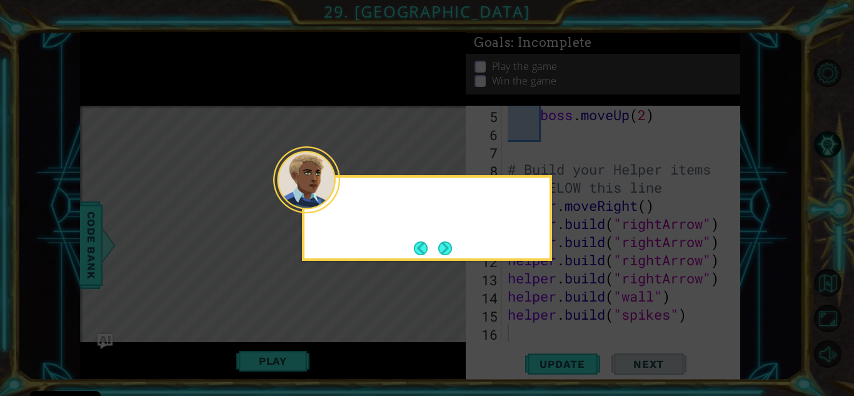
scroll to position [109, 0]
click at [393, 193] on div at bounding box center [427, 201] width 245 height 36
click at [416, 219] on p "Quick, we're running out of time! Just a few more changes and the g" at bounding box center [443, 209] width 196 height 28
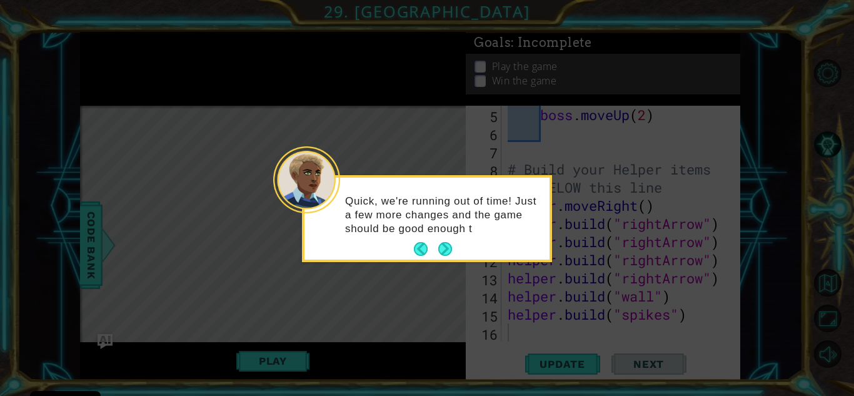
click at [385, 214] on p "Quick, we're running out of time! Just a few more changes and the game should b…" at bounding box center [443, 215] width 196 height 41
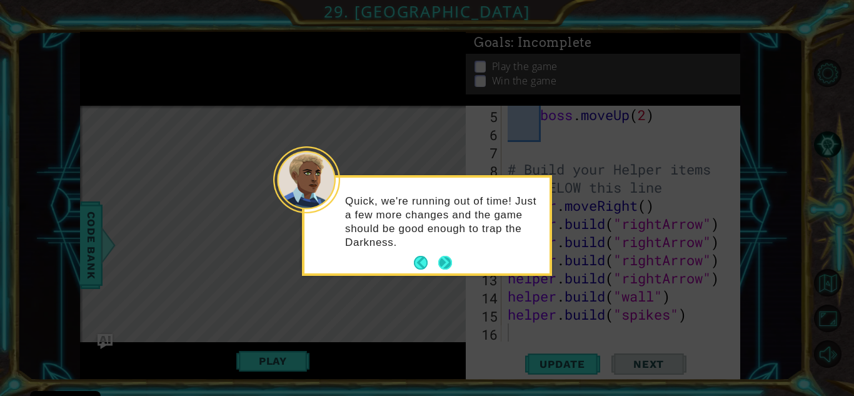
click at [416, 265] on button "Next" at bounding box center [445, 263] width 14 height 14
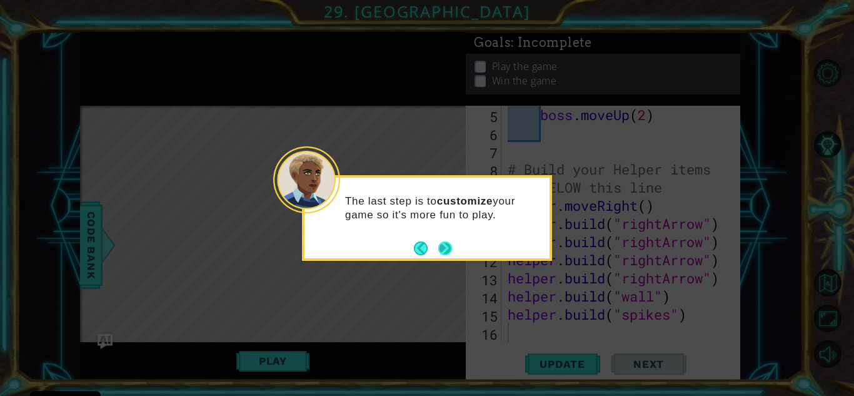
click at [416, 247] on button "Next" at bounding box center [445, 248] width 14 height 14
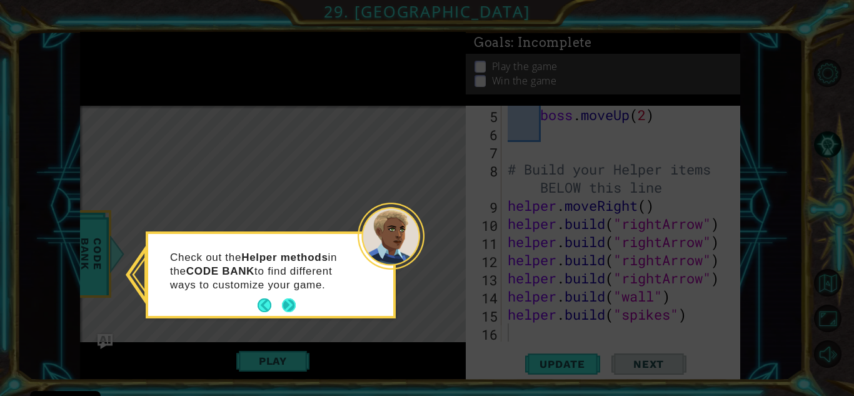
click at [291, 303] on button "Next" at bounding box center [289, 305] width 14 height 14
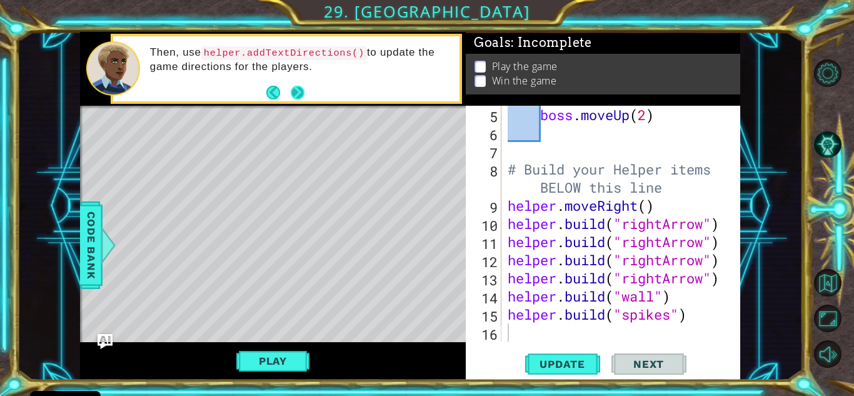
click at [300, 93] on button "Next" at bounding box center [298, 93] width 14 height 14
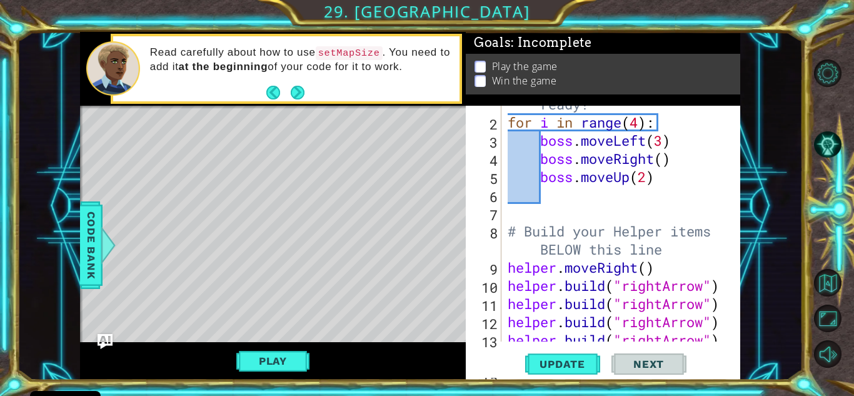
scroll to position [0, 0]
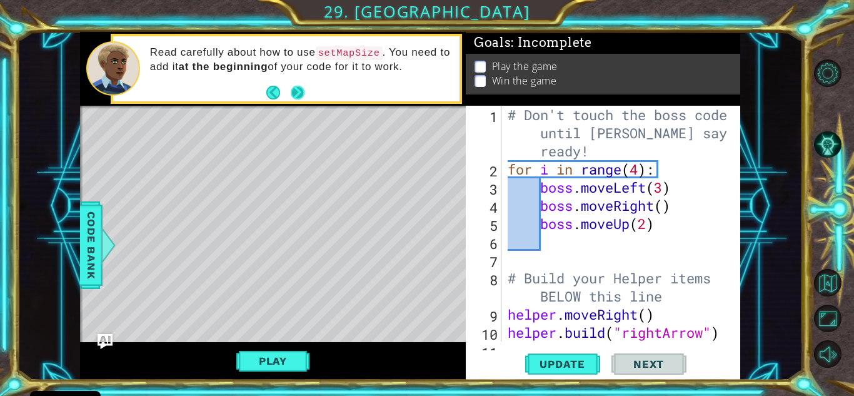
click at [298, 93] on button "Next" at bounding box center [298, 93] width 14 height 14
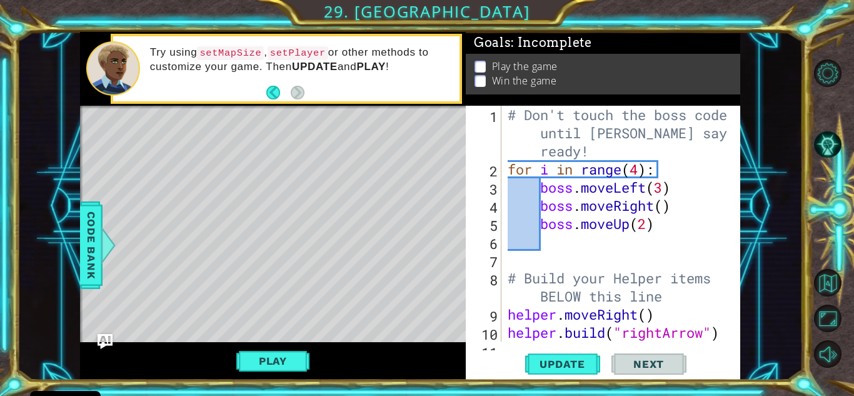
click at [416, 114] on div "1 2 3 4 5 6 7 8 9 10 11 # Don't touch the boss code until [PERSON_NAME] says yo…" at bounding box center [601, 224] width 271 height 236
click at [416, 114] on div "# Don't touch the boss code until [PERSON_NAME] says you're ready! for i in ran…" at bounding box center [619, 260] width 229 height 308
type textarea "# Don't touch the boss code until [PERSON_NAME] says you're ready!"
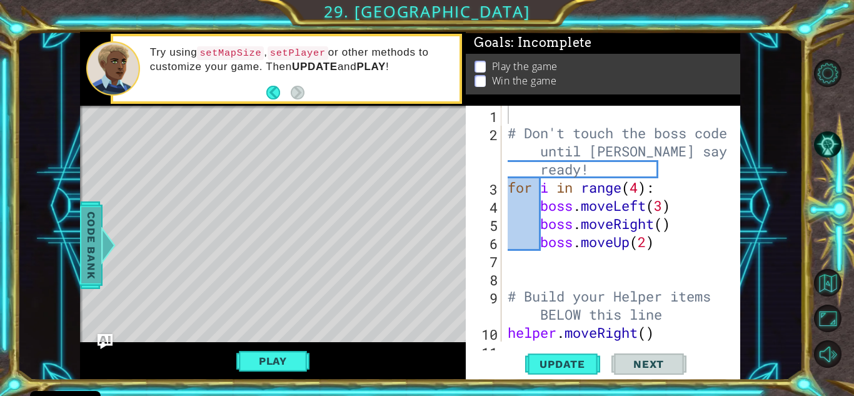
click at [95, 250] on span "Code Bank" at bounding box center [91, 245] width 20 height 76
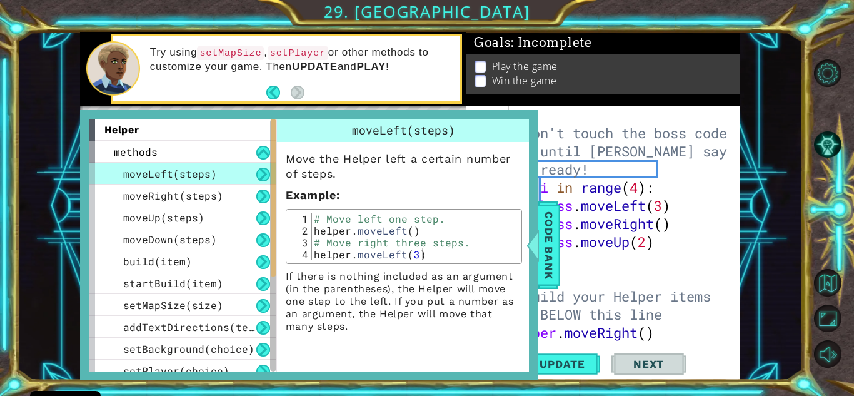
click at [416, 116] on div "# Don't touch the boss code until [PERSON_NAME] says you're ready! for i in ran…" at bounding box center [619, 242] width 229 height 272
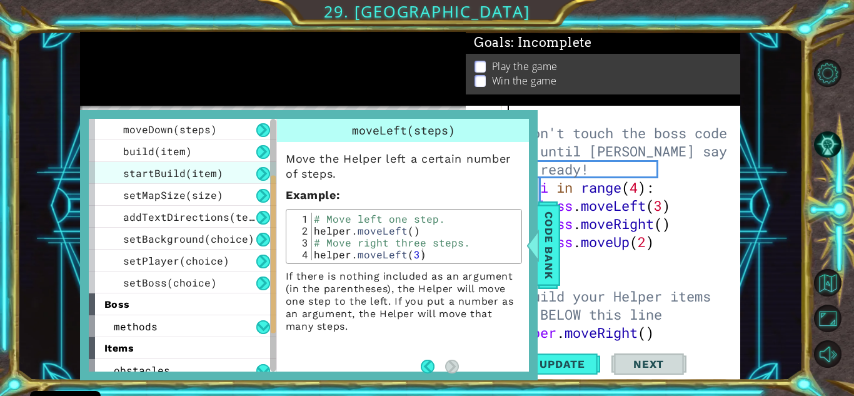
scroll to position [118, 0]
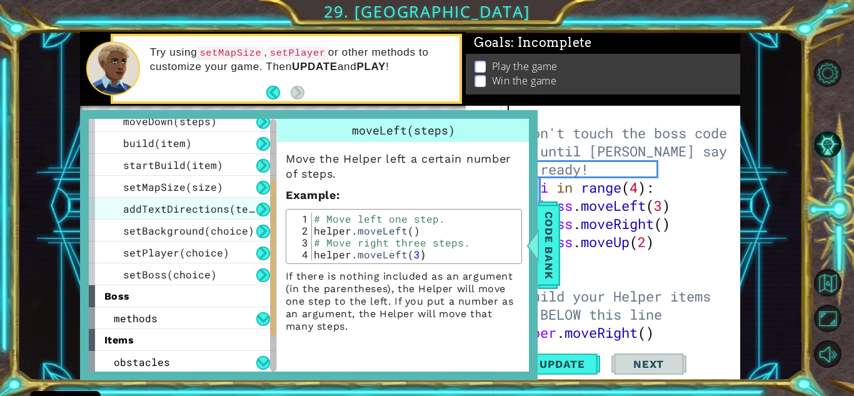
click at [133, 200] on div "addTextDirections(text)" at bounding box center [183, 209] width 188 height 22
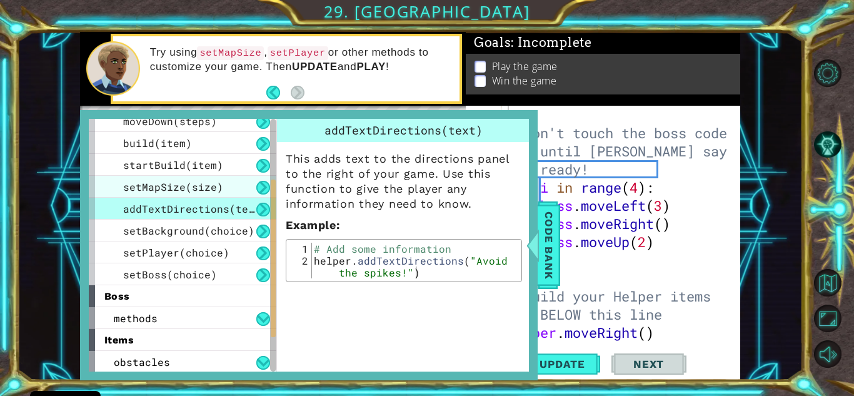
click at [138, 192] on span "setMapSize(size)" at bounding box center [173, 186] width 100 height 13
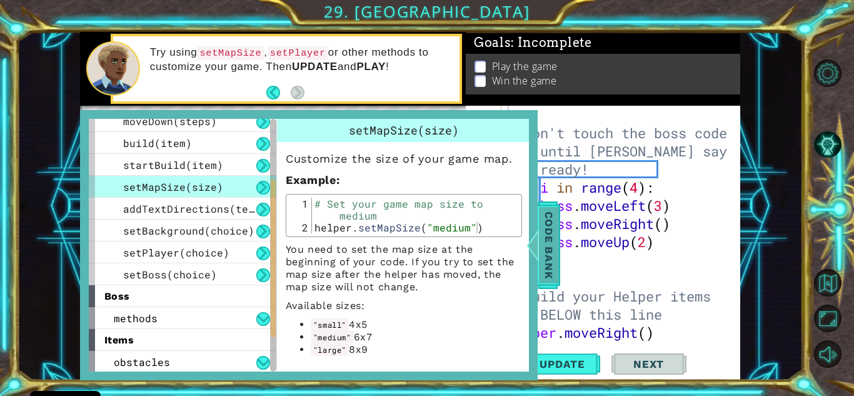
click at [416, 236] on span "Code Bank" at bounding box center [549, 245] width 20 height 76
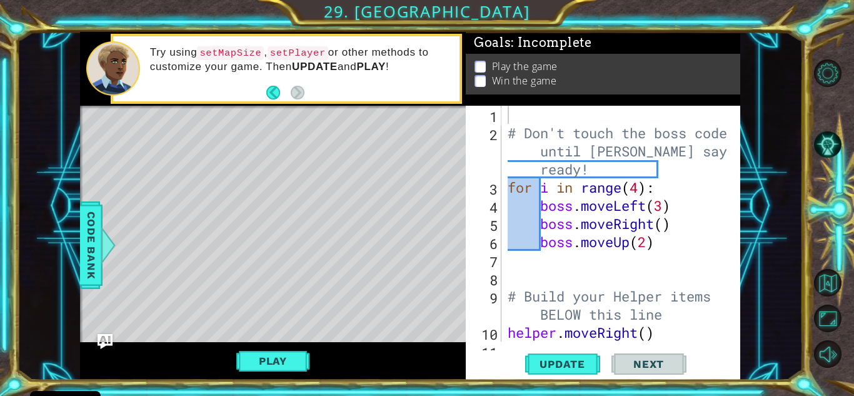
click at [416, 110] on div "# Don't touch the boss code until [PERSON_NAME] says you're ready! for i in ran…" at bounding box center [619, 242] width 229 height 272
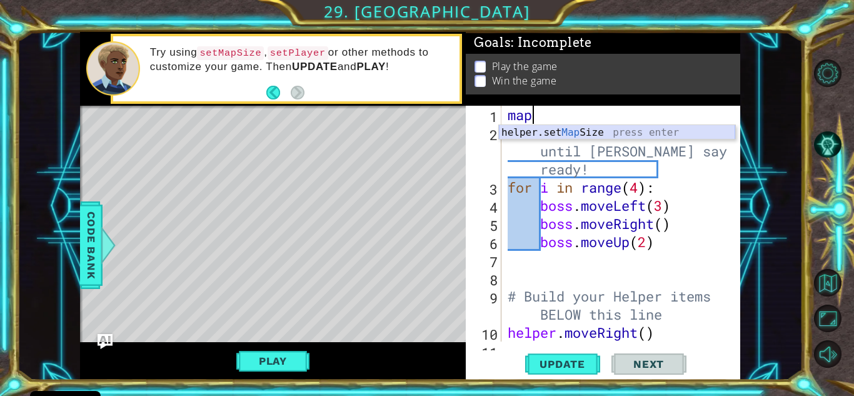
click at [416, 134] on div "helper.set Map Size press enter" at bounding box center [617, 147] width 236 height 45
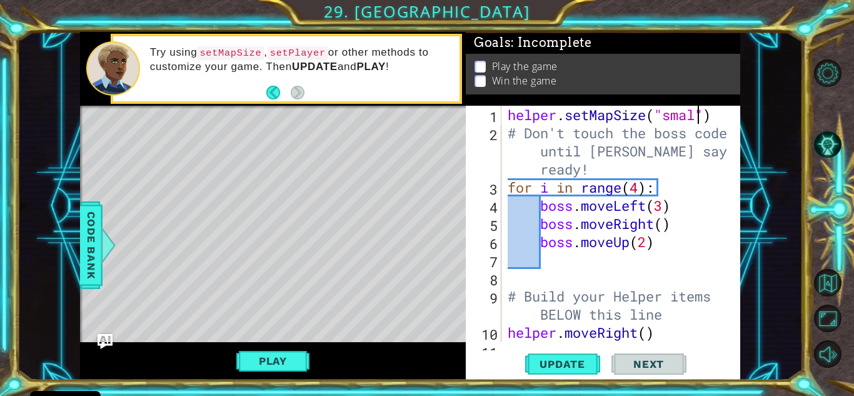
type textarea "helper.setMapSize("small")"
click at [416, 114] on div "helper . setMapSize ( "small" ) # Don't touch the boss code until [PERSON_NAME]…" at bounding box center [619, 242] width 229 height 272
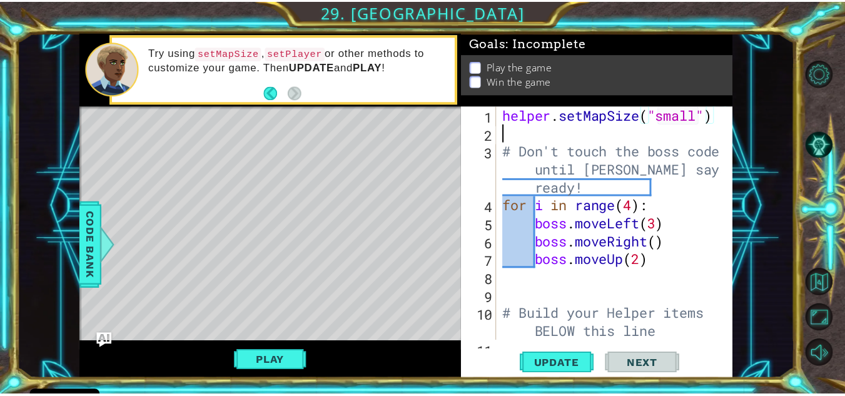
scroll to position [0, 0]
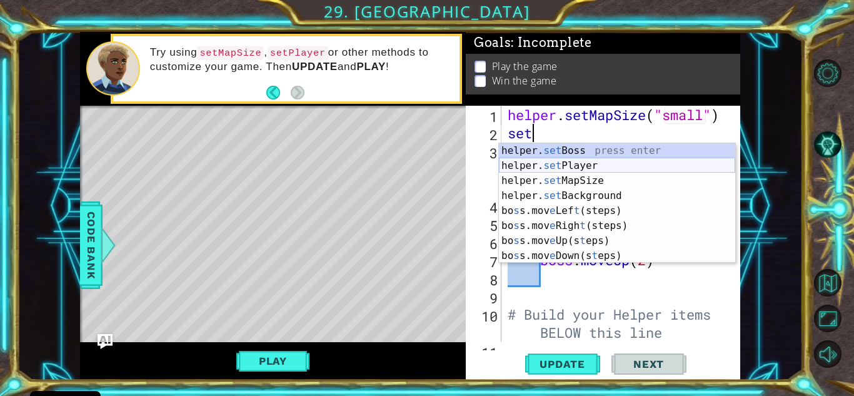
click at [416, 171] on div "helper. set Boss press enter helper. set Player press enter helper. set MapSize…" at bounding box center [617, 218] width 236 height 150
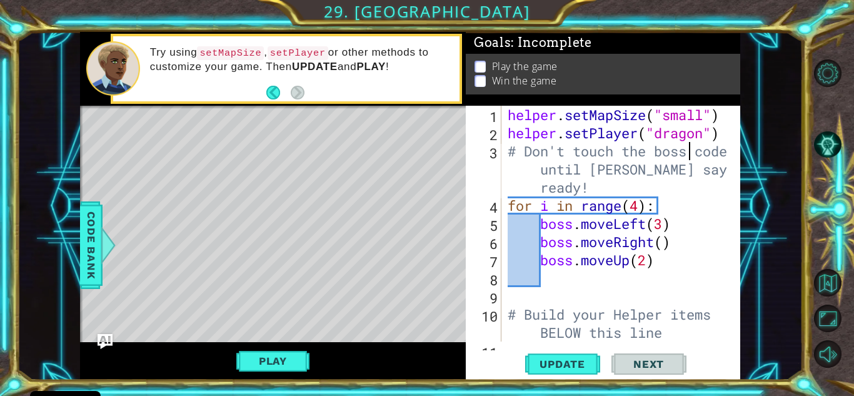
click at [416, 155] on div "helper . setMapSize ( "small" ) helper . setPlayer ( "dragon" ) # Don't touch t…" at bounding box center [619, 242] width 229 height 272
click at [416, 136] on div "helper . setMapSize ( "small" ) helper . setPlayer ( "dragon" ) # Don't touch t…" at bounding box center [619, 242] width 229 height 272
type textarea "helper.setPlayer("dragon")"
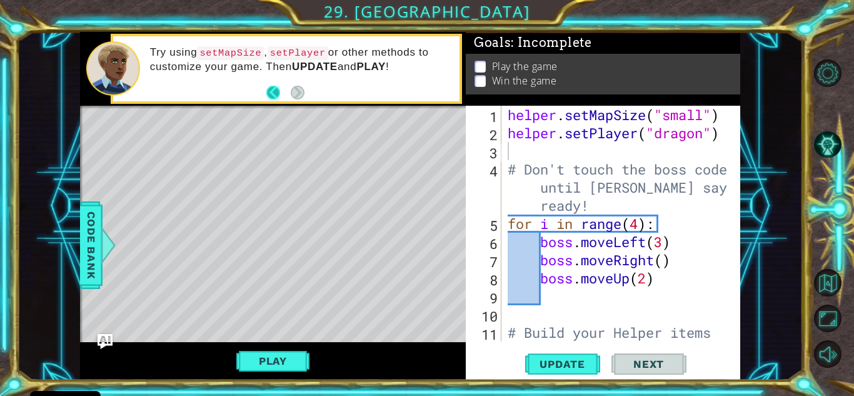
click at [267, 91] on button "Back" at bounding box center [278, 93] width 24 height 14
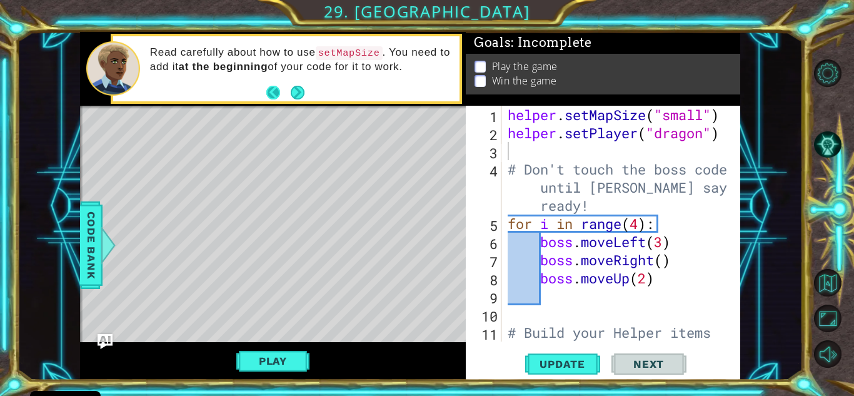
click at [269, 92] on button "Back" at bounding box center [278, 93] width 24 height 14
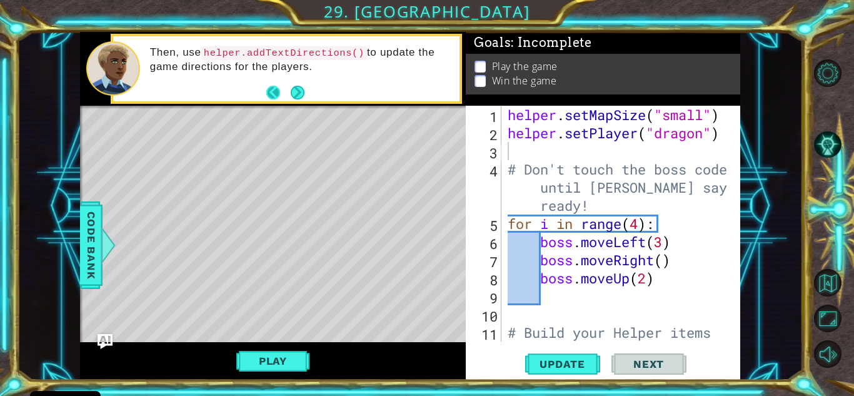
click at [276, 96] on button "Back" at bounding box center [278, 93] width 24 height 14
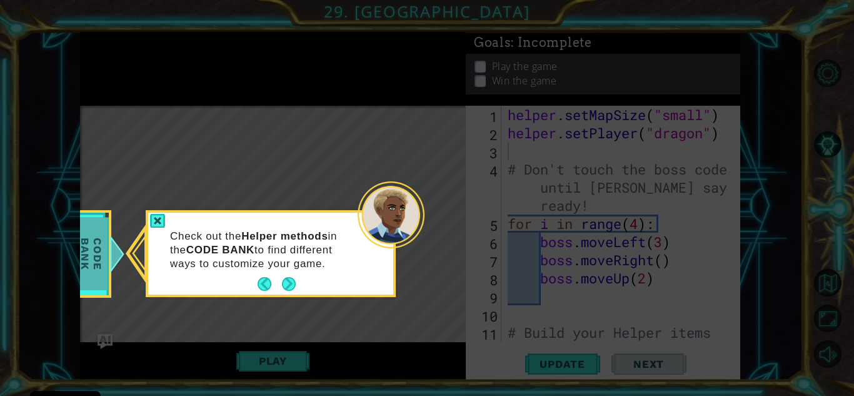
click at [99, 256] on span "Code Bank" at bounding box center [91, 254] width 33 height 72
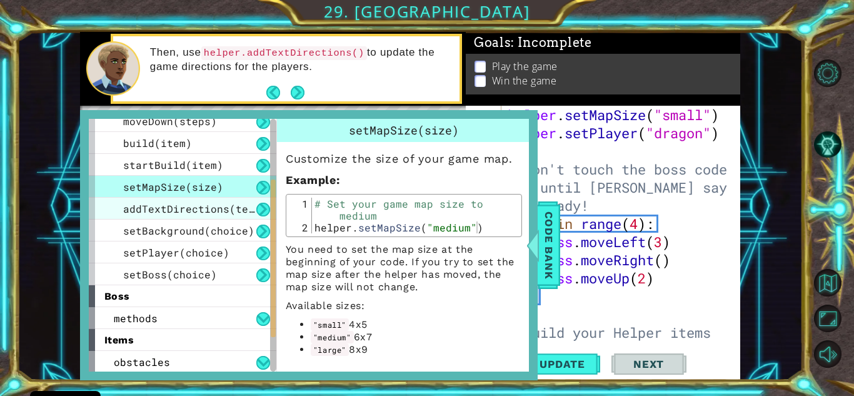
click at [209, 203] on span "addTextDirections(text)" at bounding box center [195, 208] width 144 height 13
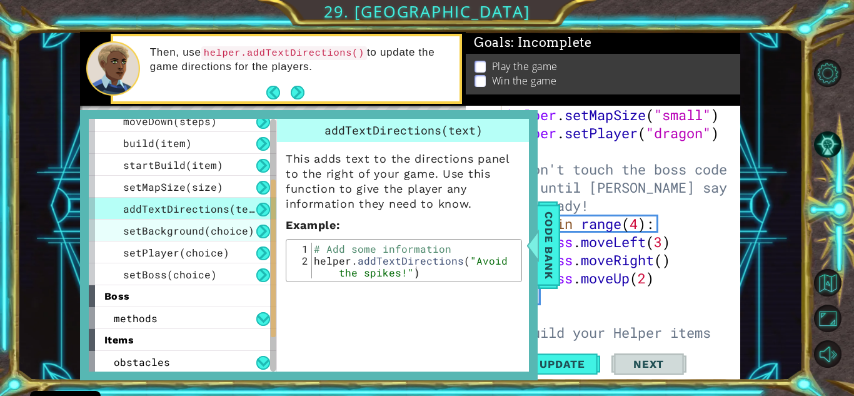
click at [220, 226] on span "setBackground(choice)" at bounding box center [188, 230] width 131 height 13
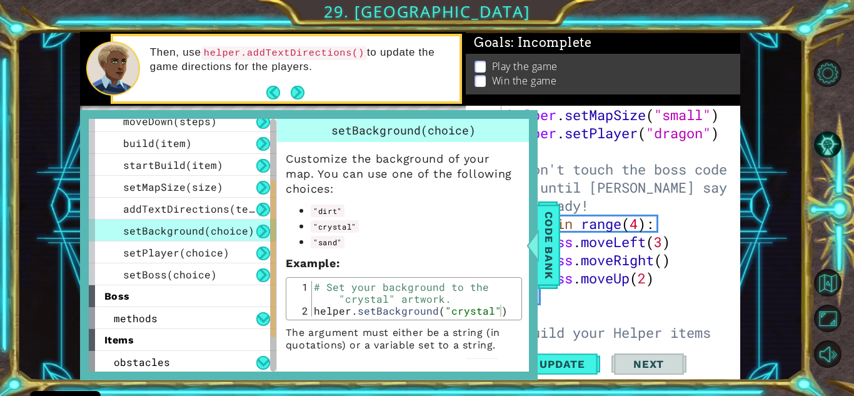
click at [416, 146] on div "helper . setMapSize ( "small" ) helper . setPlayer ( "dragon" ) # Don't touch t…" at bounding box center [619, 251] width 229 height 290
click at [416, 233] on span "Code Bank" at bounding box center [549, 245] width 20 height 76
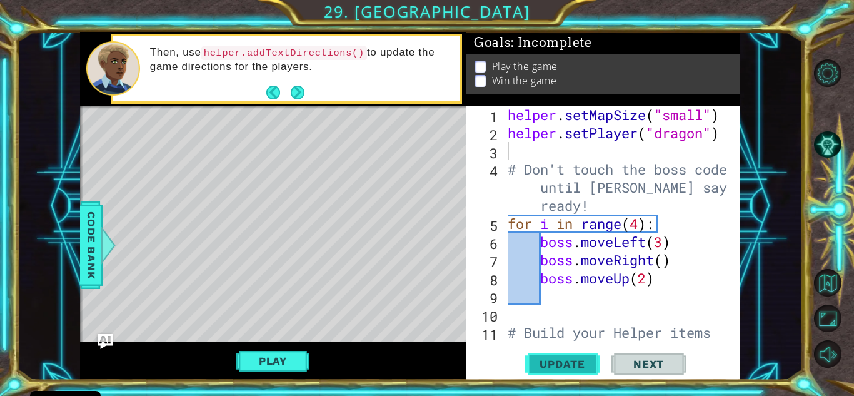
click at [416, 369] on span "Update" at bounding box center [562, 364] width 71 height 13
click at [300, 358] on button "Play" at bounding box center [272, 361] width 73 height 24
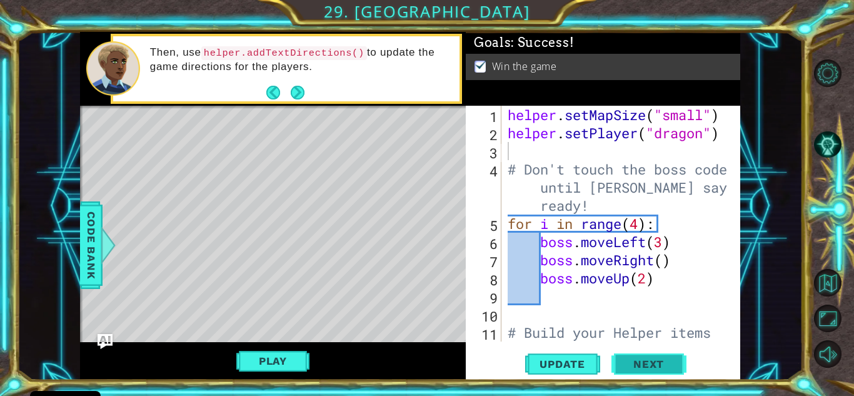
click at [416, 360] on span "Next" at bounding box center [649, 364] width 56 height 13
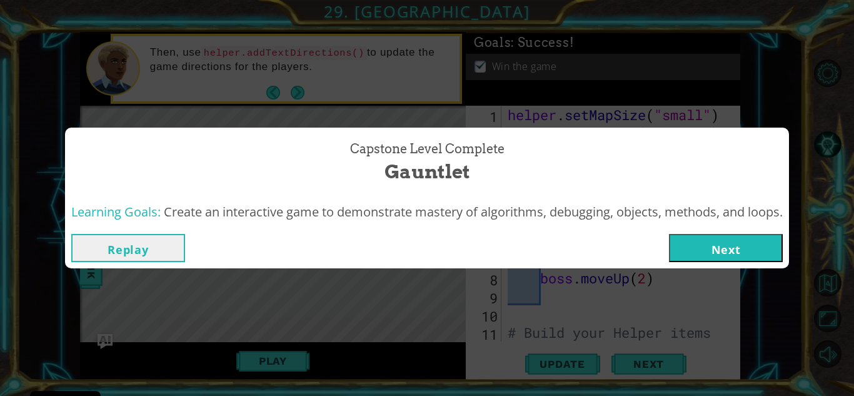
click at [416, 255] on button "Next" at bounding box center [726, 248] width 114 height 28
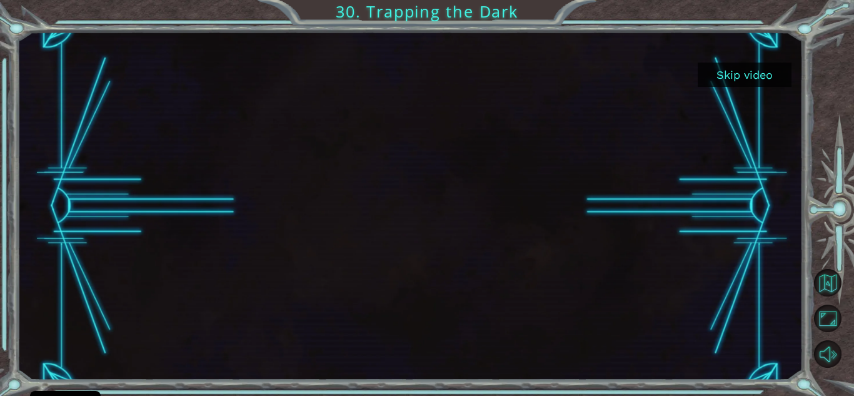
click at [416, 73] on button "Skip video" at bounding box center [745, 75] width 94 height 24
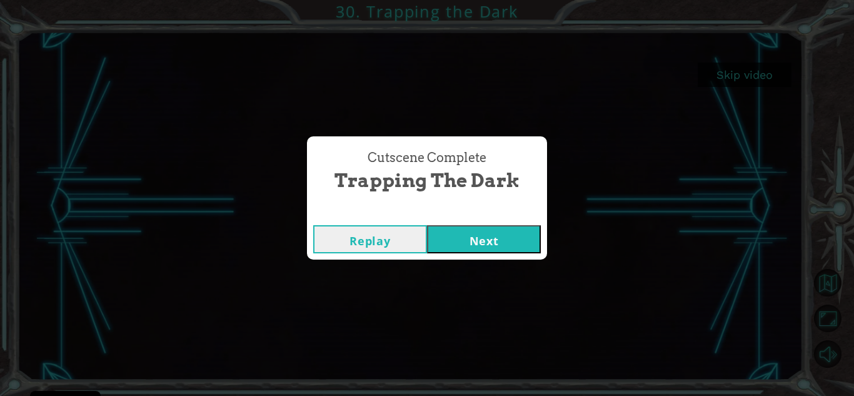
click at [416, 233] on button "Next" at bounding box center [484, 239] width 114 height 28
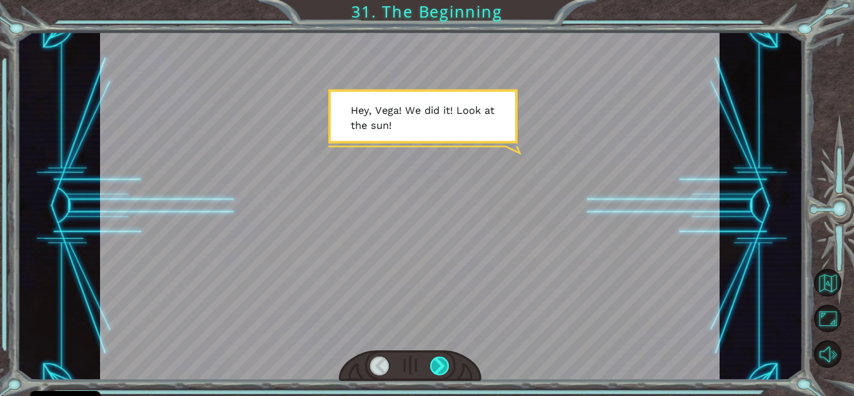
click at [416, 364] on div at bounding box center [439, 366] width 19 height 19
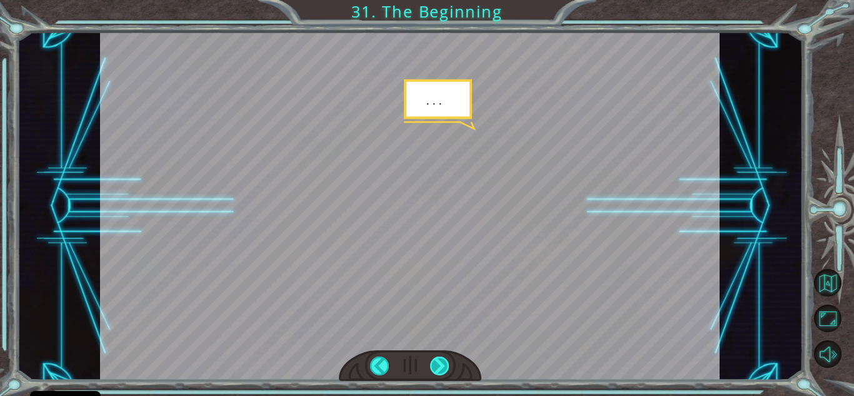
click at [416, 364] on div at bounding box center [439, 366] width 19 height 19
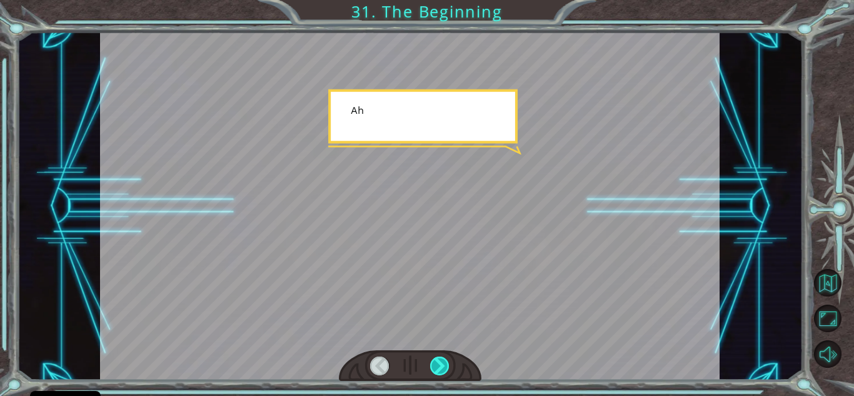
click at [416, 364] on div at bounding box center [439, 366] width 19 height 19
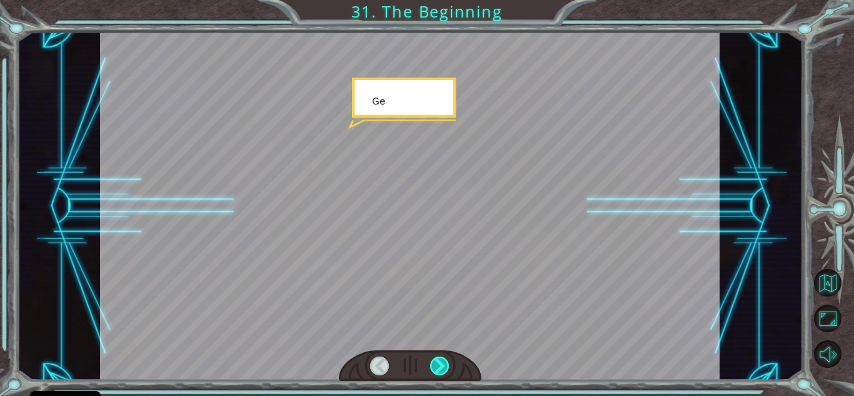
click at [416, 364] on div at bounding box center [439, 366] width 19 height 19
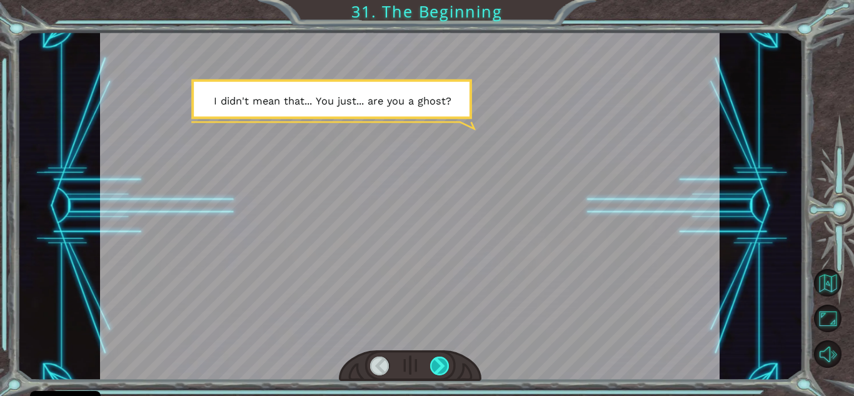
click at [416, 368] on div at bounding box center [439, 366] width 19 height 19
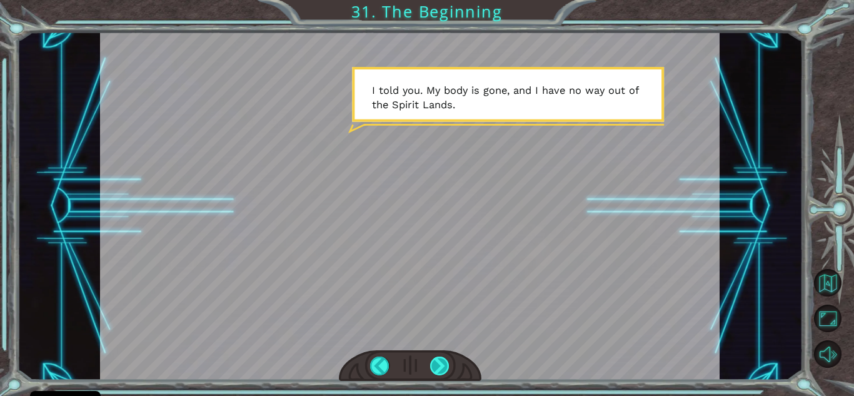
click at [416, 368] on div at bounding box center [439, 366] width 19 height 19
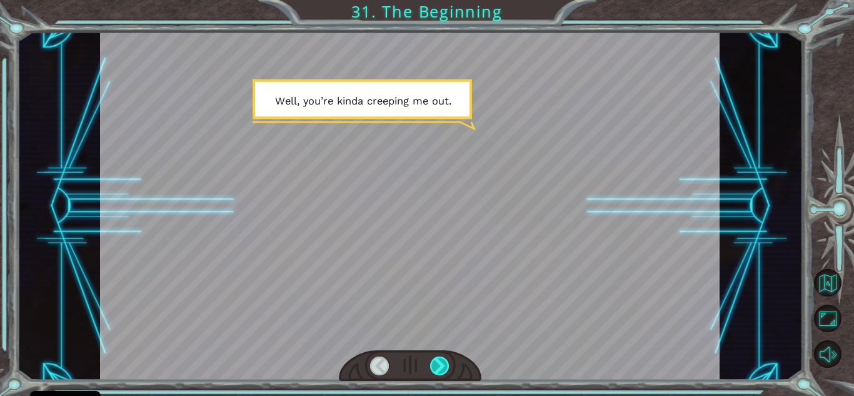
click at [416, 368] on div at bounding box center [439, 366] width 19 height 19
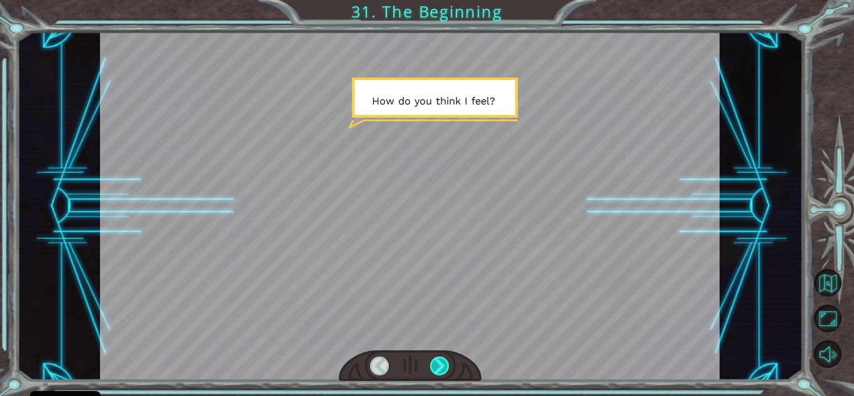
click at [416, 368] on div at bounding box center [439, 366] width 19 height 19
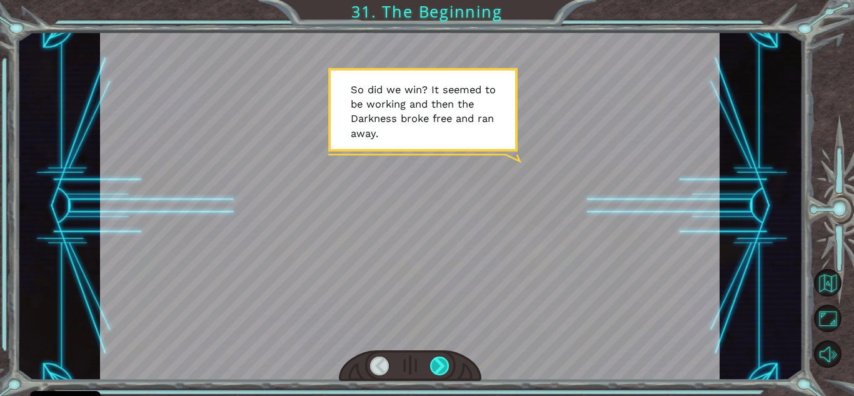
click at [416, 368] on div at bounding box center [439, 366] width 19 height 19
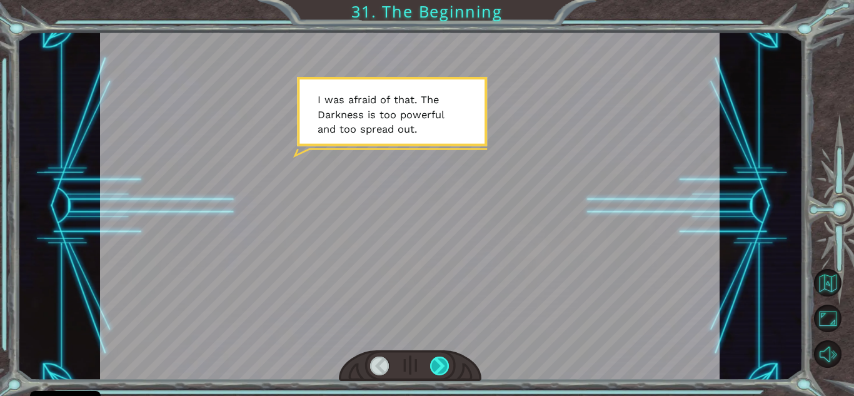
click at [416, 368] on div at bounding box center [439, 366] width 19 height 19
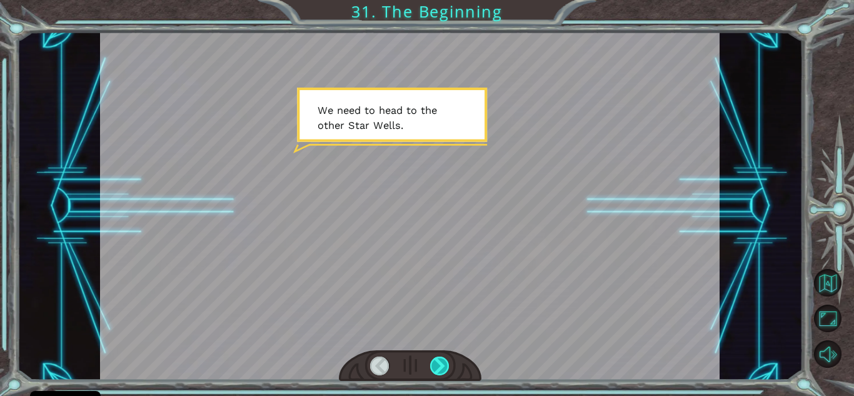
click at [416, 368] on div at bounding box center [439, 366] width 19 height 19
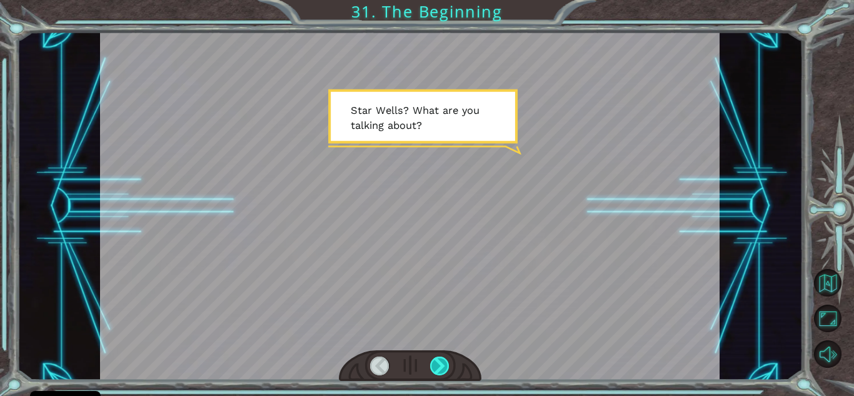
click at [416, 368] on div at bounding box center [439, 366] width 19 height 19
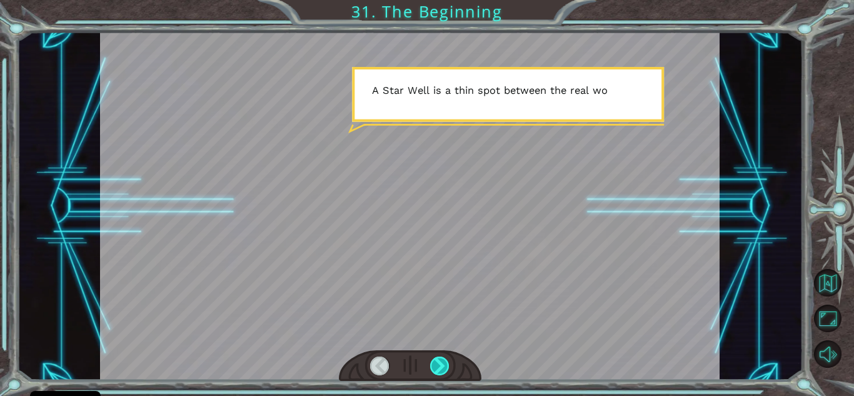
click at [416, 368] on div at bounding box center [439, 366] width 19 height 19
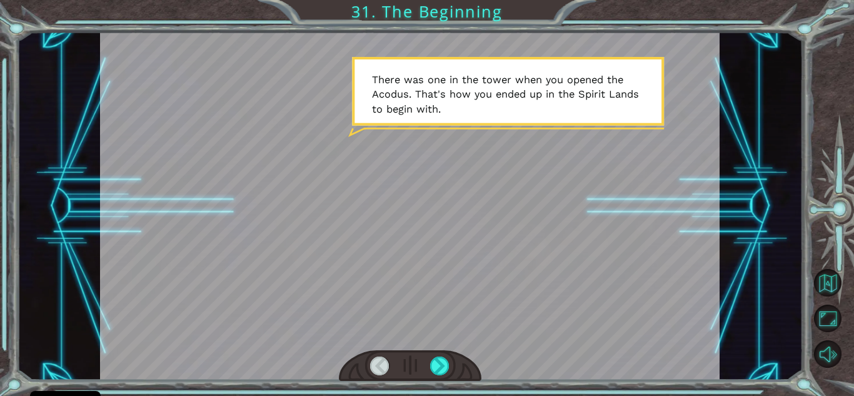
click at [416, 372] on div at bounding box center [410, 365] width 143 height 31
click at [416, 368] on div at bounding box center [439, 366] width 19 height 19
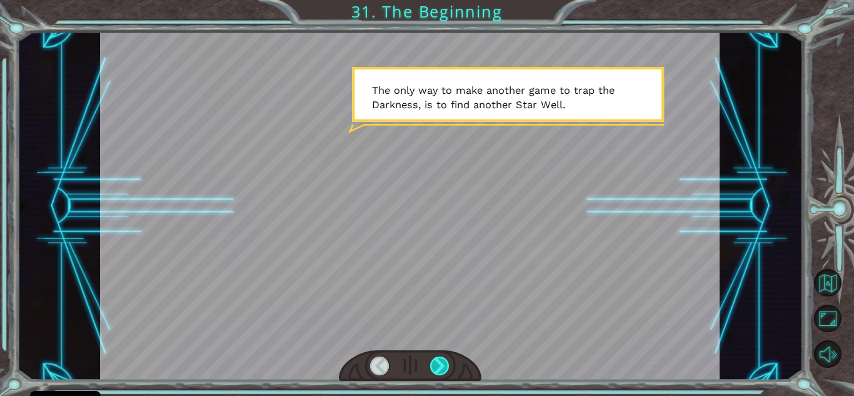
click at [416, 368] on div at bounding box center [439, 366] width 19 height 19
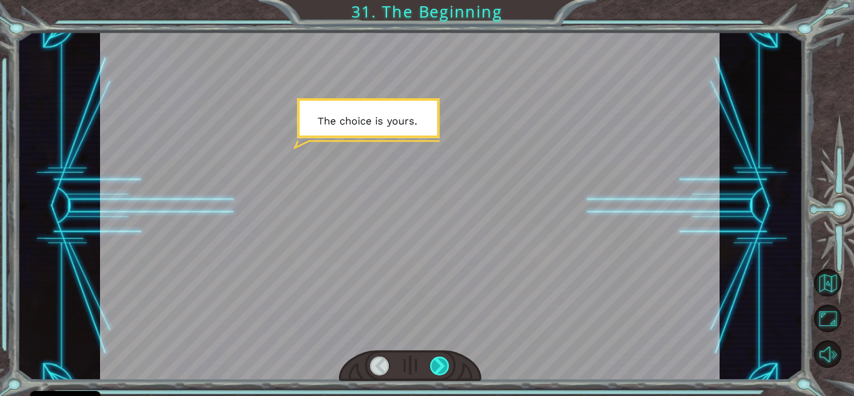
click at [416, 368] on div at bounding box center [439, 366] width 19 height 19
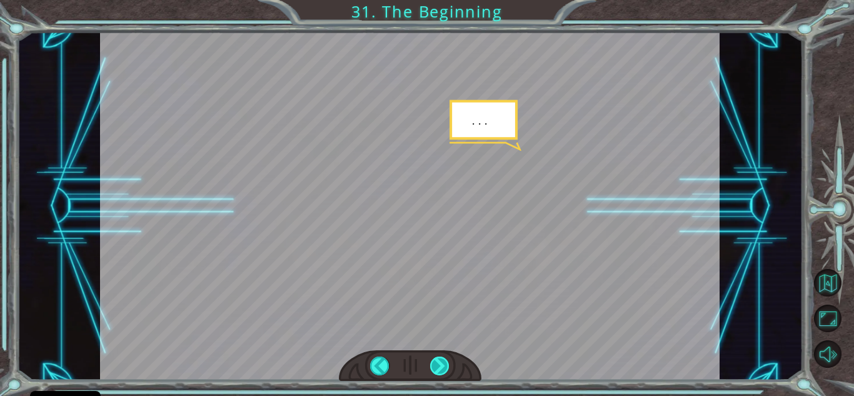
click at [416, 368] on div at bounding box center [439, 366] width 19 height 19
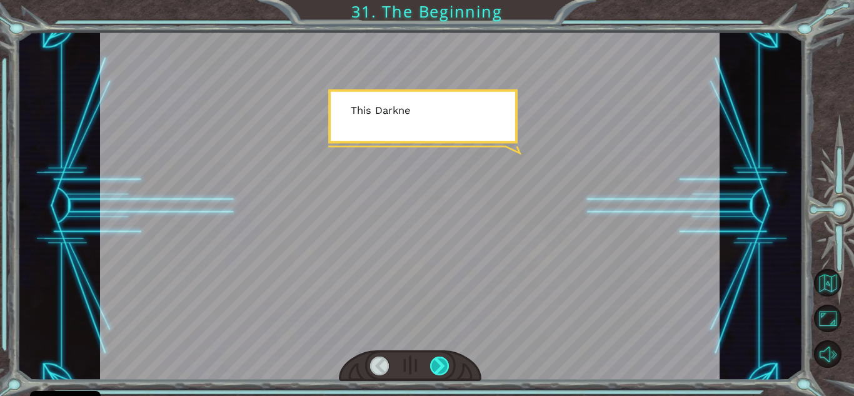
click at [416, 368] on div at bounding box center [439, 366] width 19 height 19
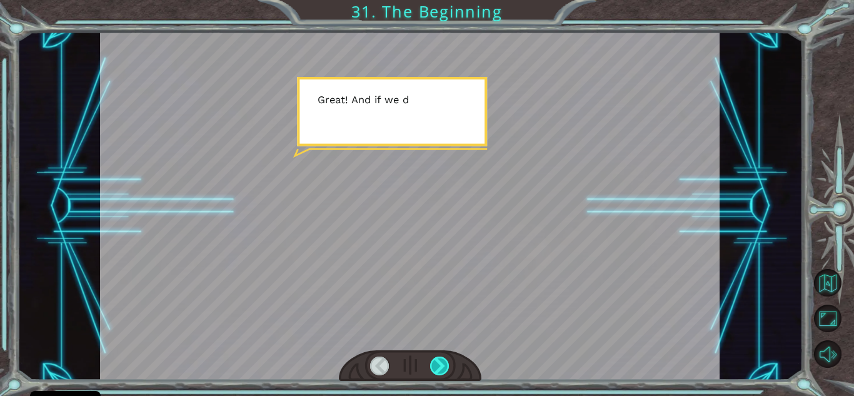
click at [416, 368] on div at bounding box center [439, 366] width 19 height 19
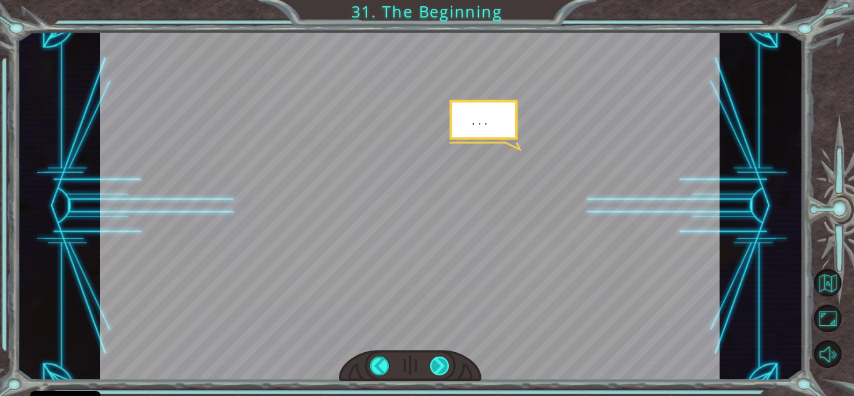
click at [416, 368] on div at bounding box center [439, 366] width 19 height 19
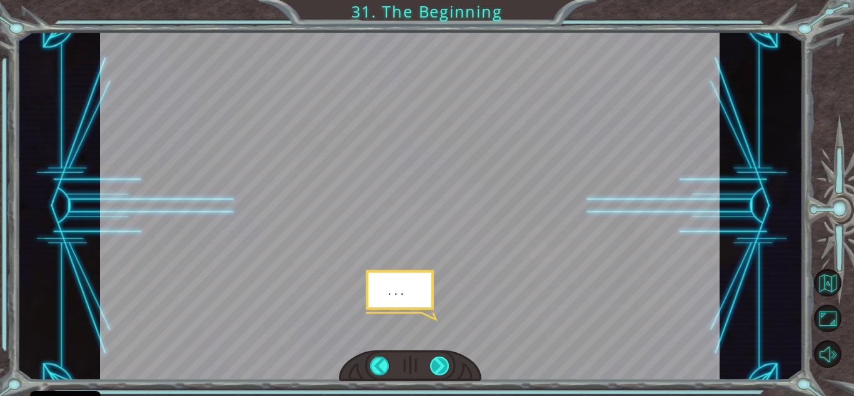
click at [416, 368] on div at bounding box center [439, 366] width 19 height 19
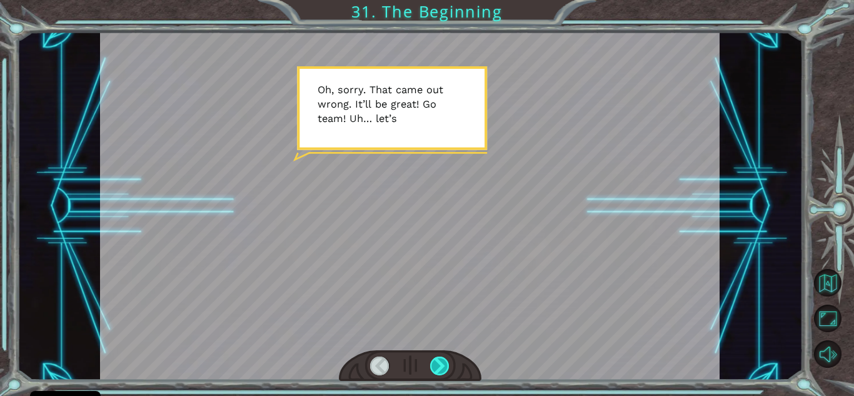
click at [416, 368] on div at bounding box center [439, 366] width 19 height 19
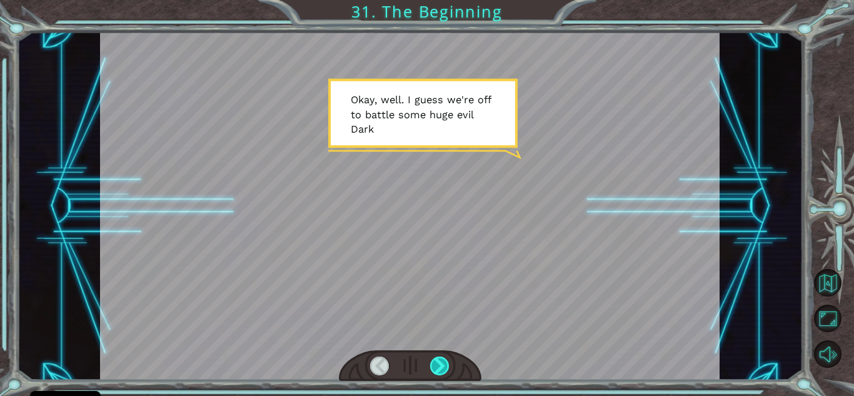
click at [416, 374] on div at bounding box center [439, 366] width 19 height 19
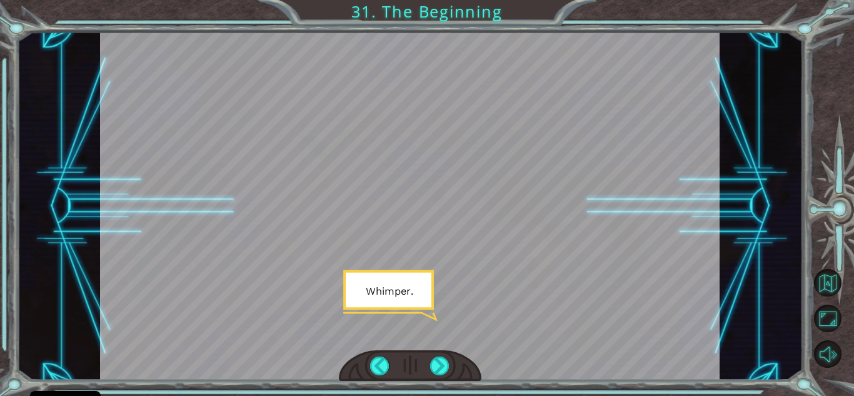
click at [416, 379] on div at bounding box center [410, 365] width 143 height 31
click at [416, 366] on div at bounding box center [439, 366] width 19 height 19
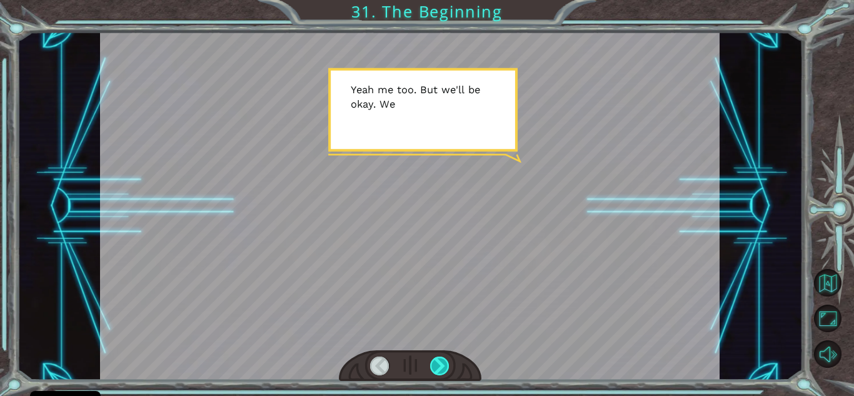
click at [416, 366] on div at bounding box center [439, 366] width 19 height 19
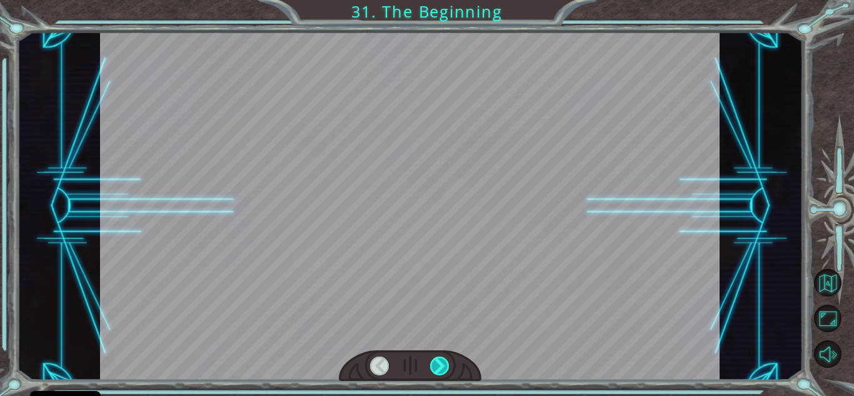
click at [416, 366] on div at bounding box center [439, 366] width 19 height 19
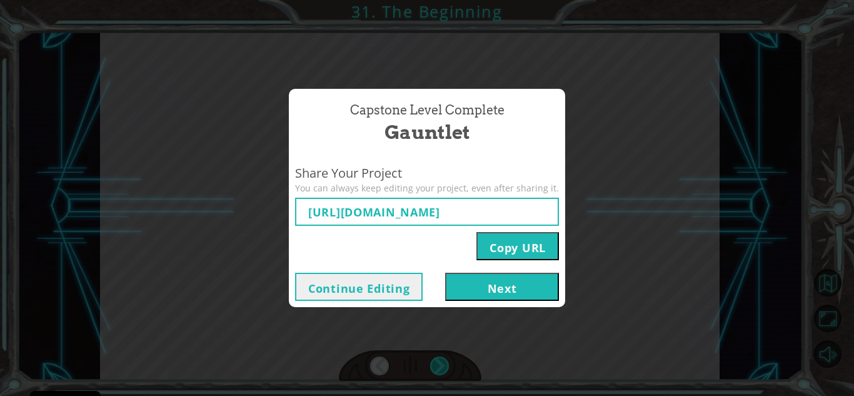
type input "[URL][DOMAIN_NAME]"
click at [416, 294] on button "Next" at bounding box center [502, 287] width 114 height 28
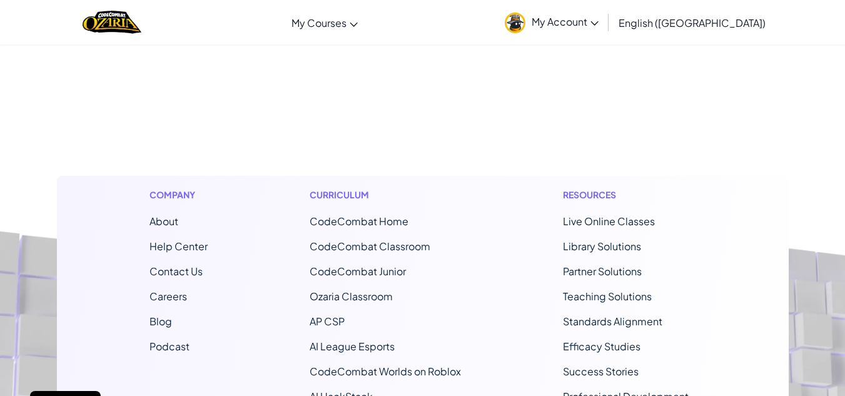
scroll to position [393, 0]
